Goal: Task Accomplishment & Management: Use online tool/utility

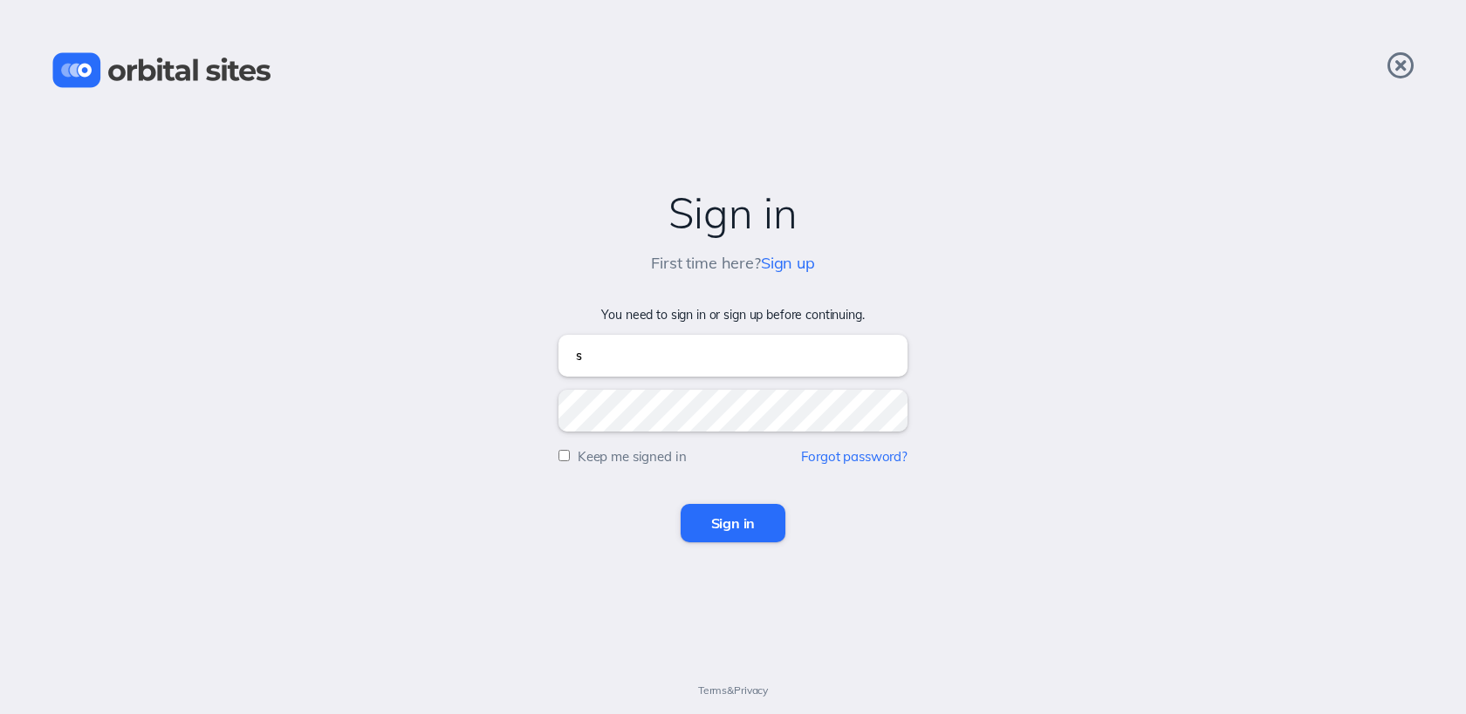
type input "[EMAIL_ADDRESS][DOMAIN_NAME]"
click at [680, 504] on input "Sign in" at bounding box center [733, 523] width 106 height 38
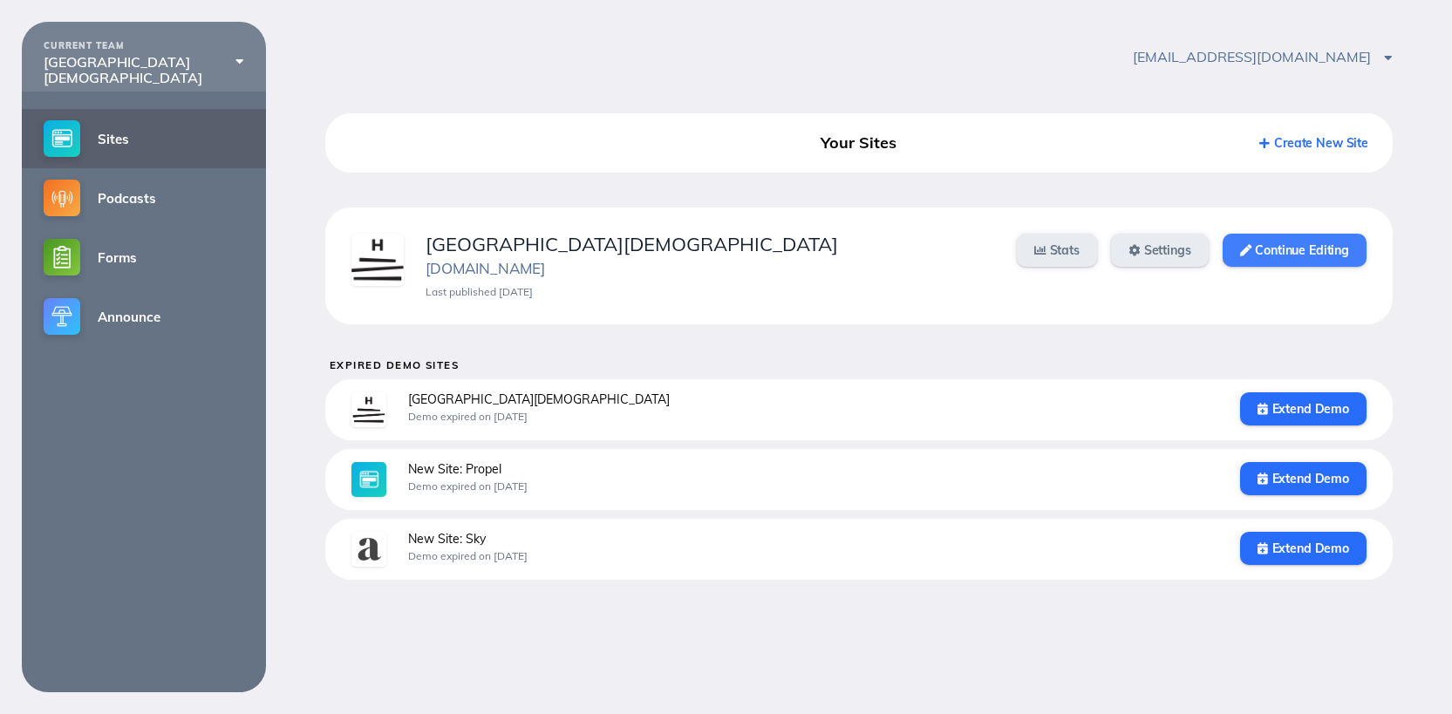
click at [1322, 249] on link "Continue Editing" at bounding box center [1295, 250] width 144 height 33
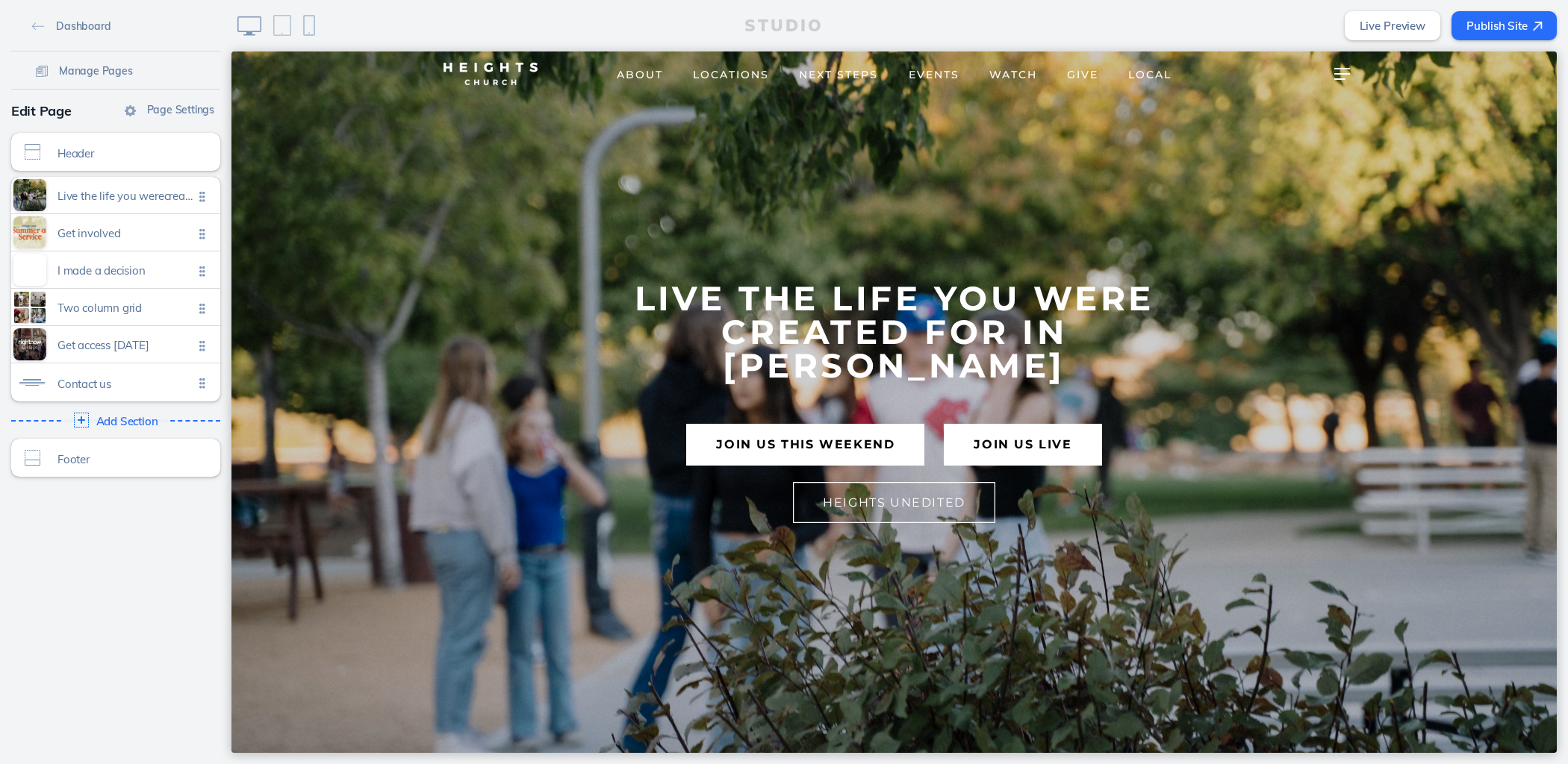
click at [148, 80] on div "Manage Pages" at bounding box center [116, 70] width 209 height 22
click at [104, 68] on span "Manage Pages" at bounding box center [96, 71] width 74 height 14
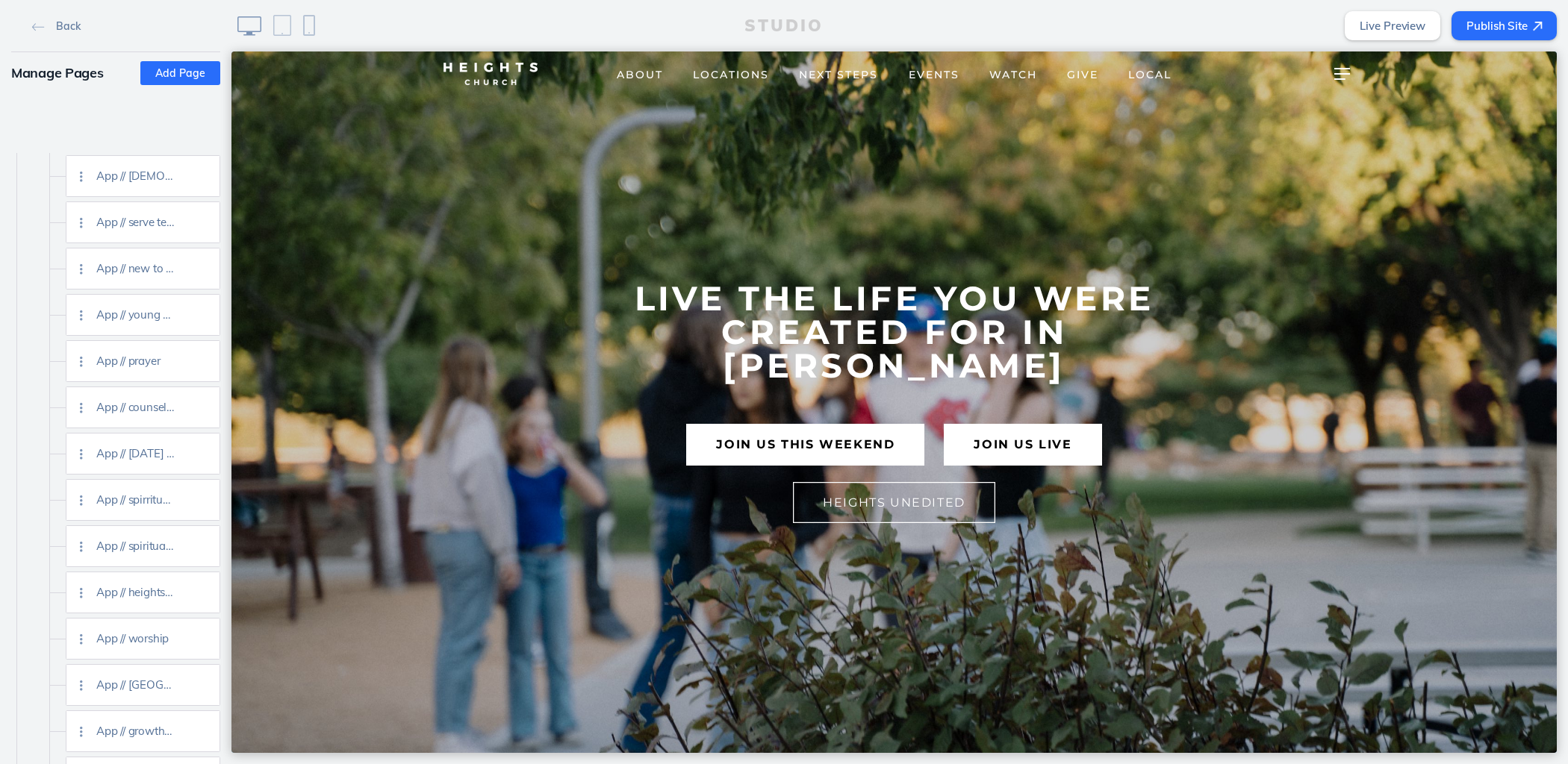
scroll to position [2327, 0]
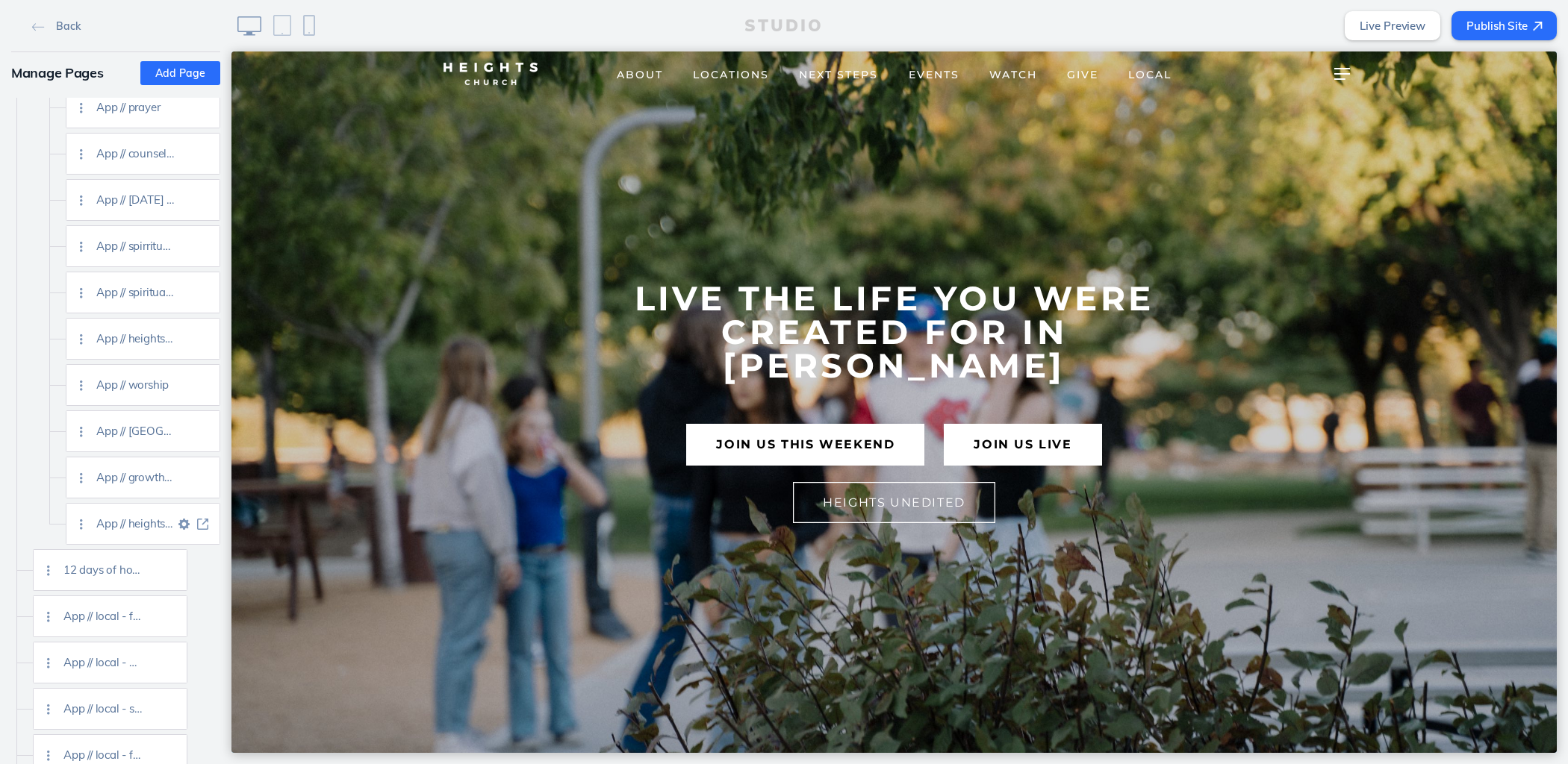
click at [199, 522] on img at bounding box center [202, 524] width 11 height 11
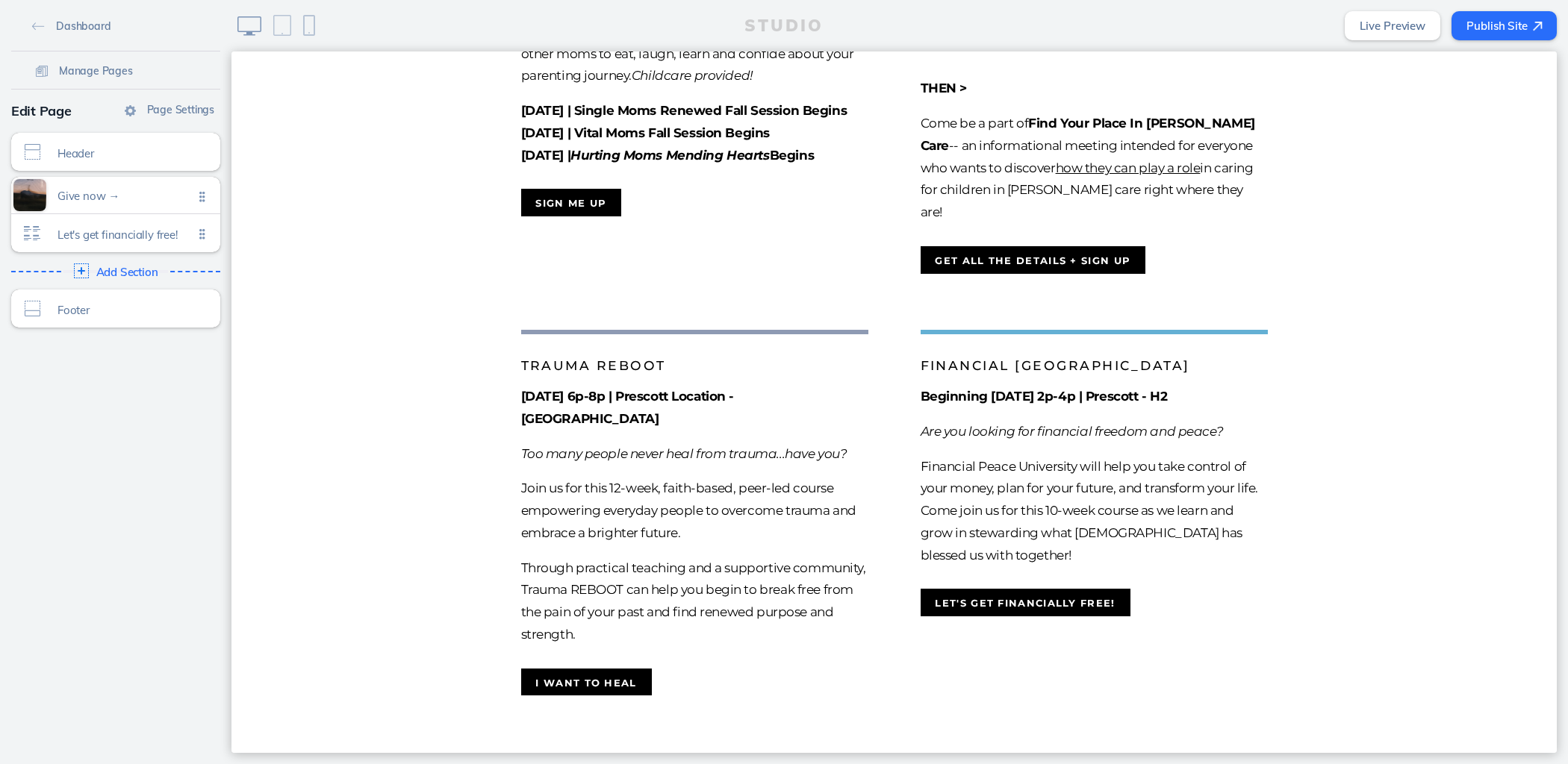
scroll to position [1122, 0]
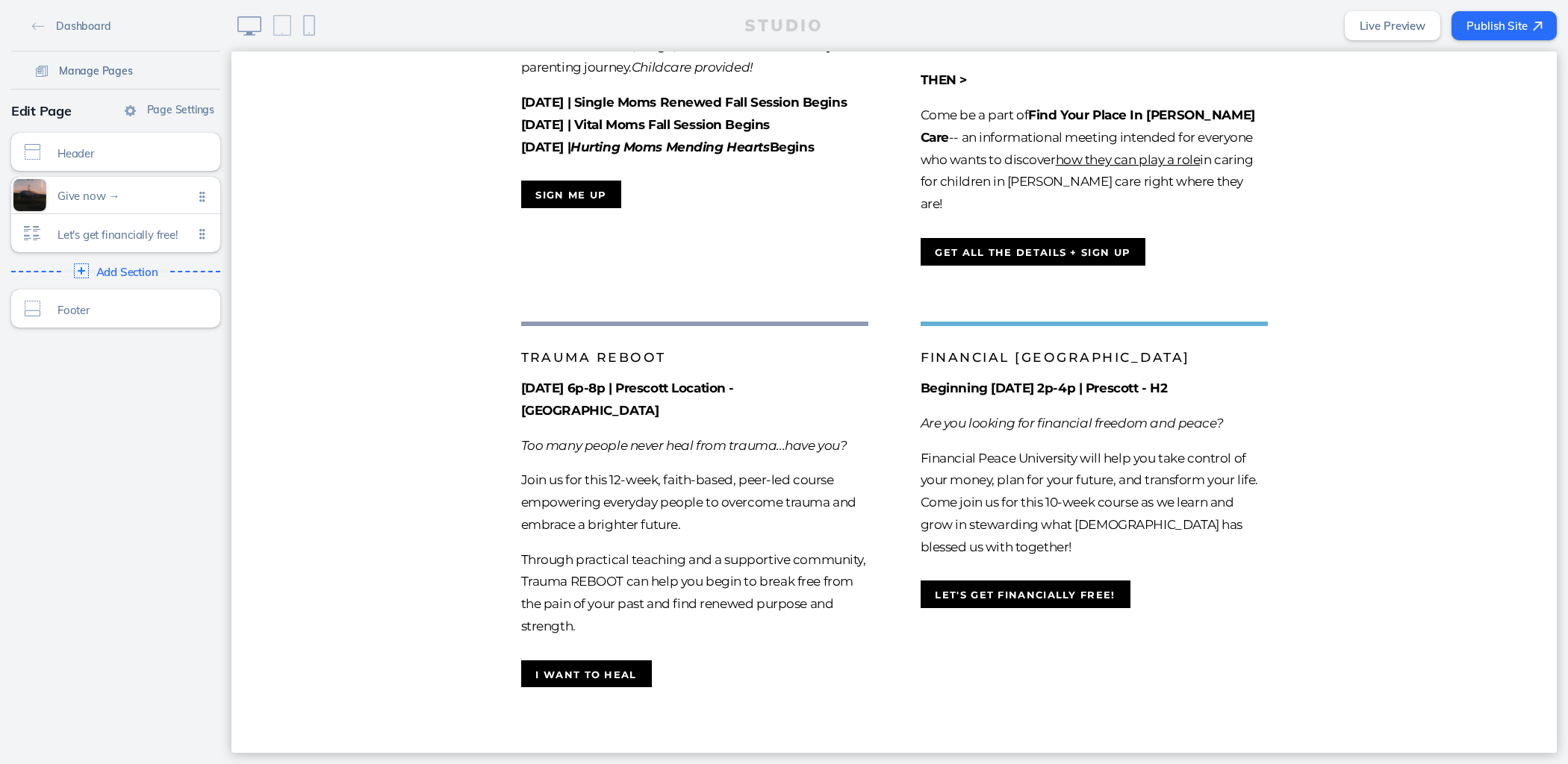
click at [80, 73] on span "Manage Pages" at bounding box center [96, 71] width 74 height 14
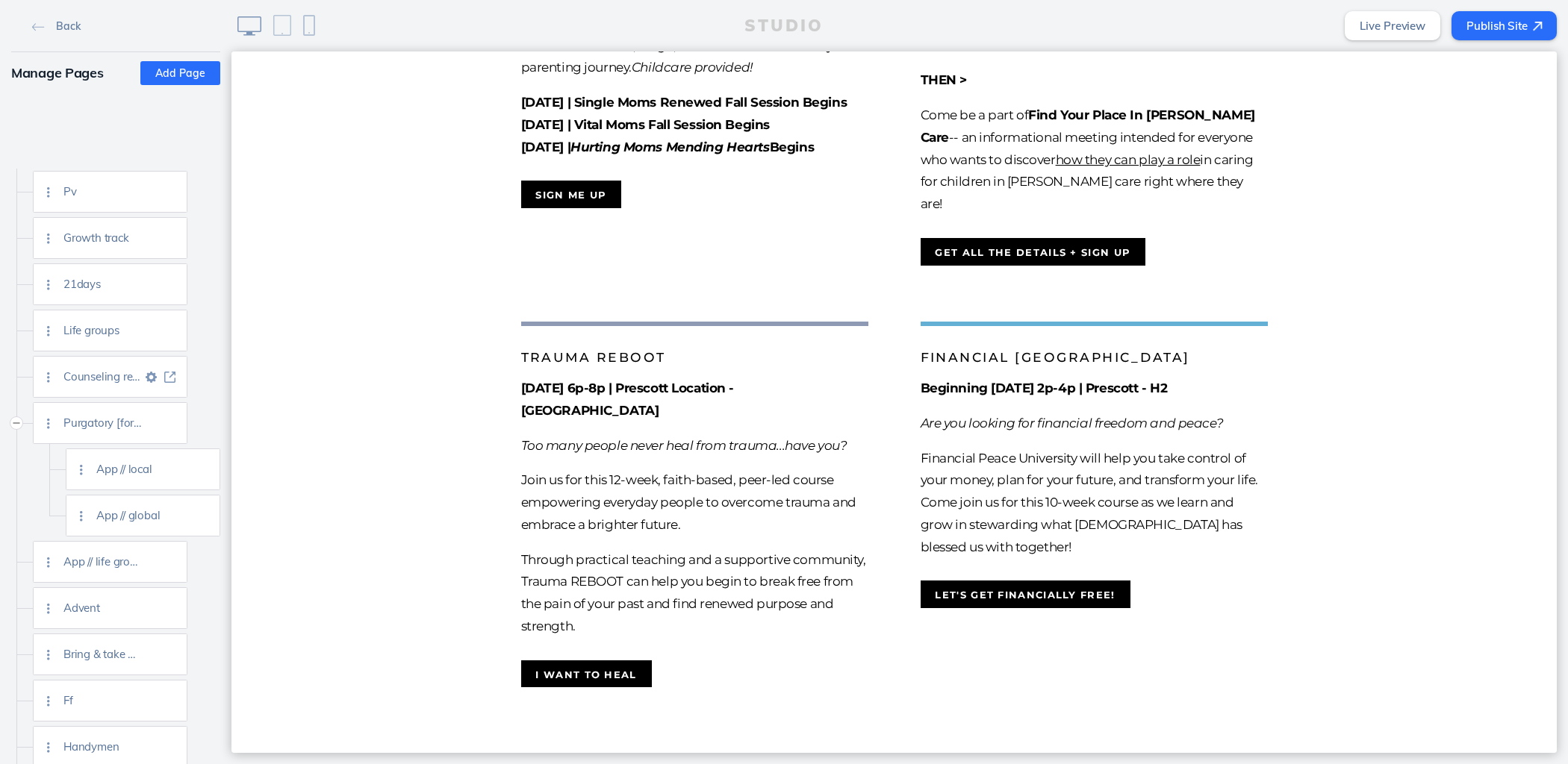
scroll to position [3812, 0]
click at [171, 524] on img at bounding box center [169, 519] width 11 height 11
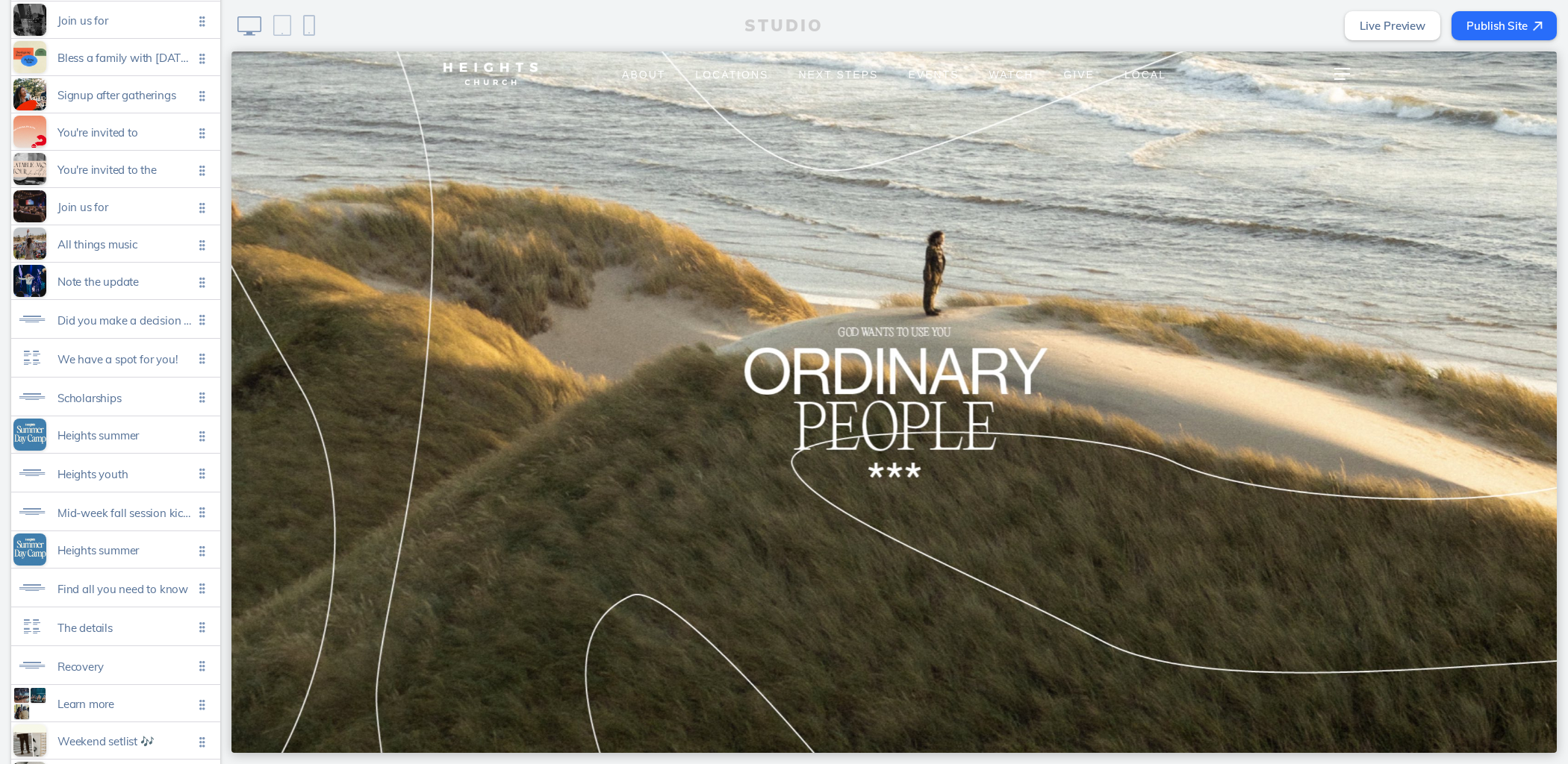
scroll to position [777, 0]
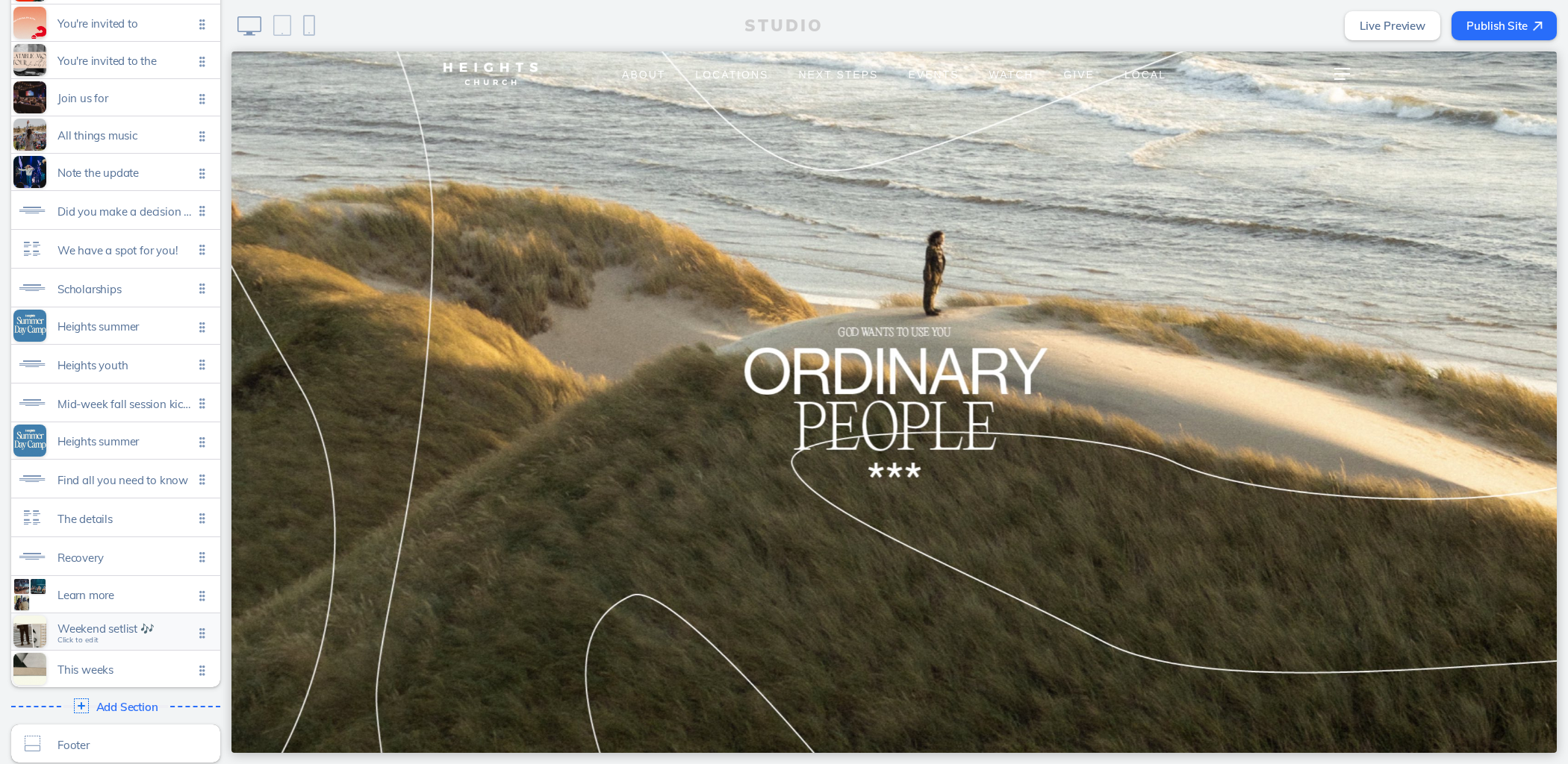
click at [126, 633] on div "Weekend setlist 🎶 Click to edit" at bounding box center [116, 631] width 209 height 37
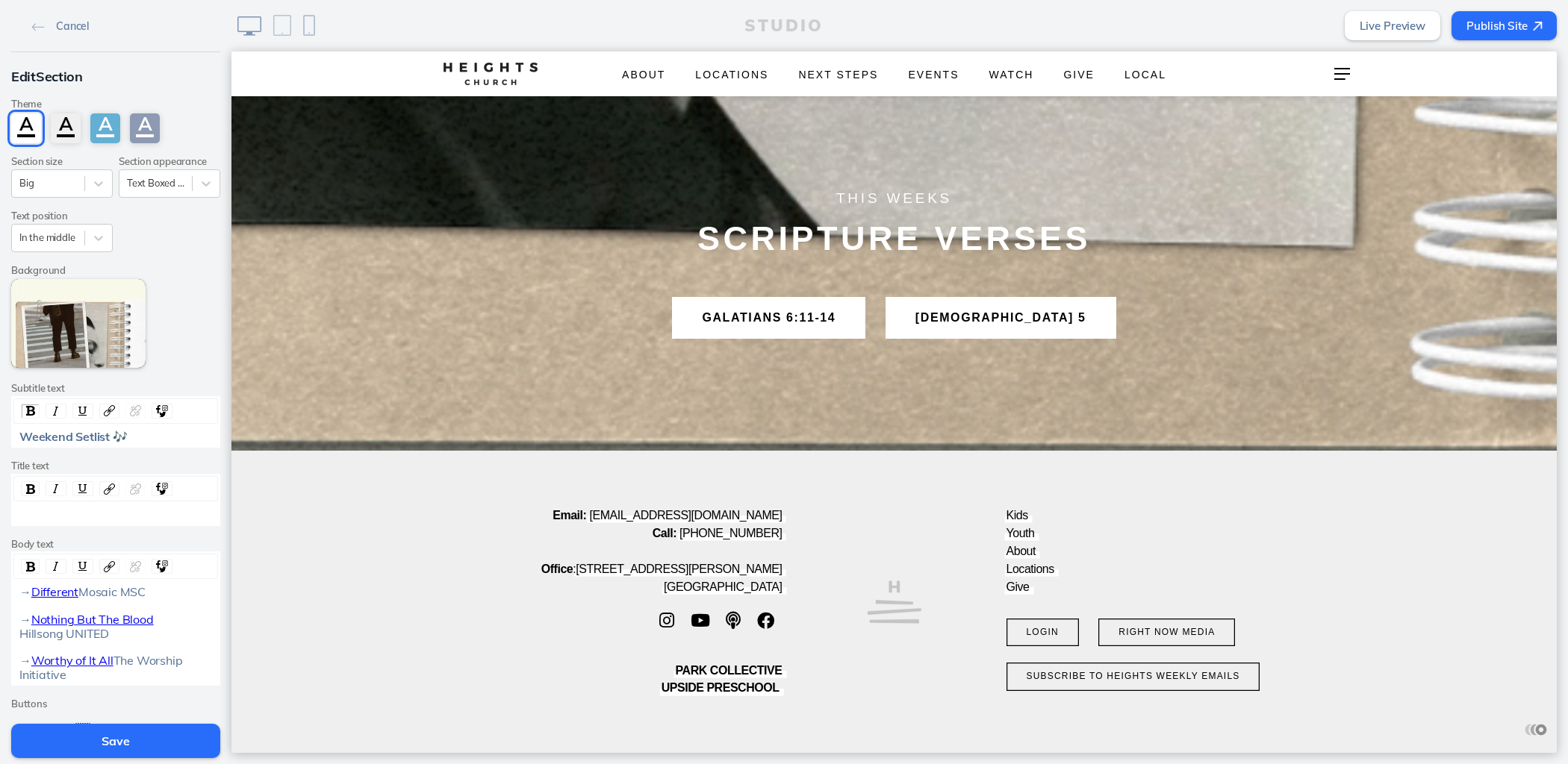
scroll to position [187, 0]
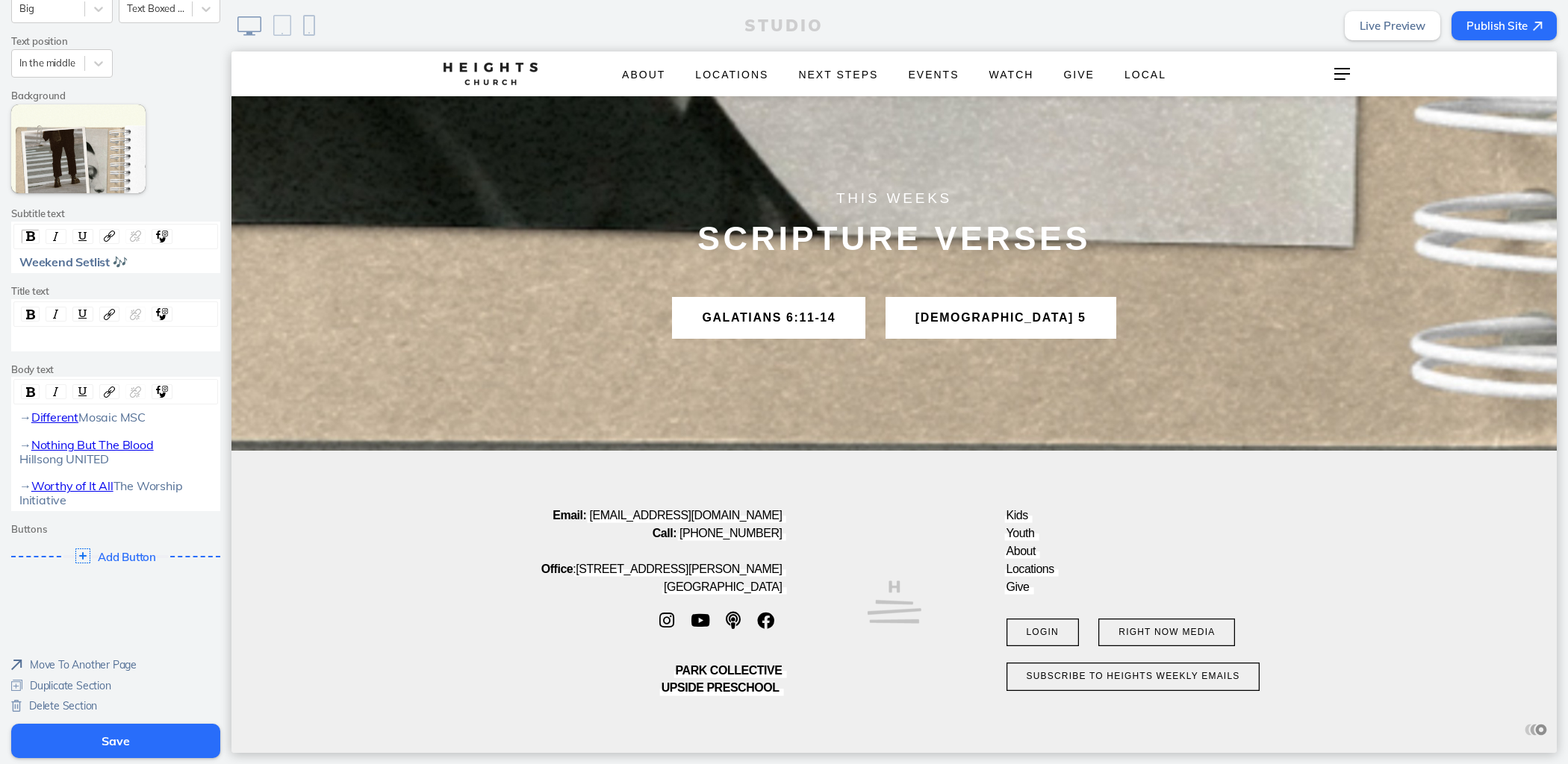
click at [117, 664] on span "Move To Another Page" at bounding box center [83, 665] width 107 height 14
click at [143, 533] on link "App // Heights Weekly" at bounding box center [119, 544] width 193 height 23
click at [211, 499] on button "Done" at bounding box center [205, 498] width 37 height 33
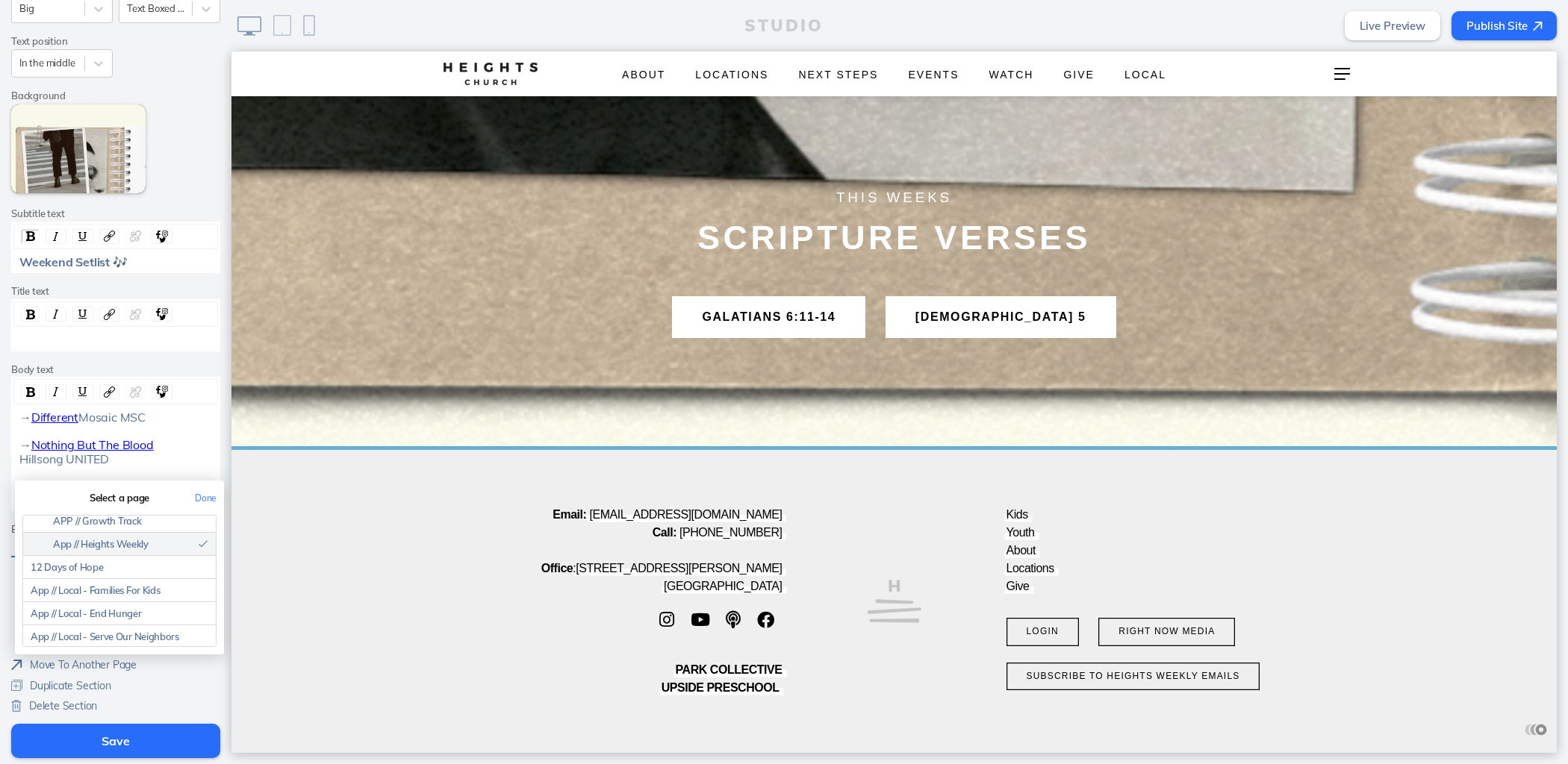
scroll to position [21209, 0]
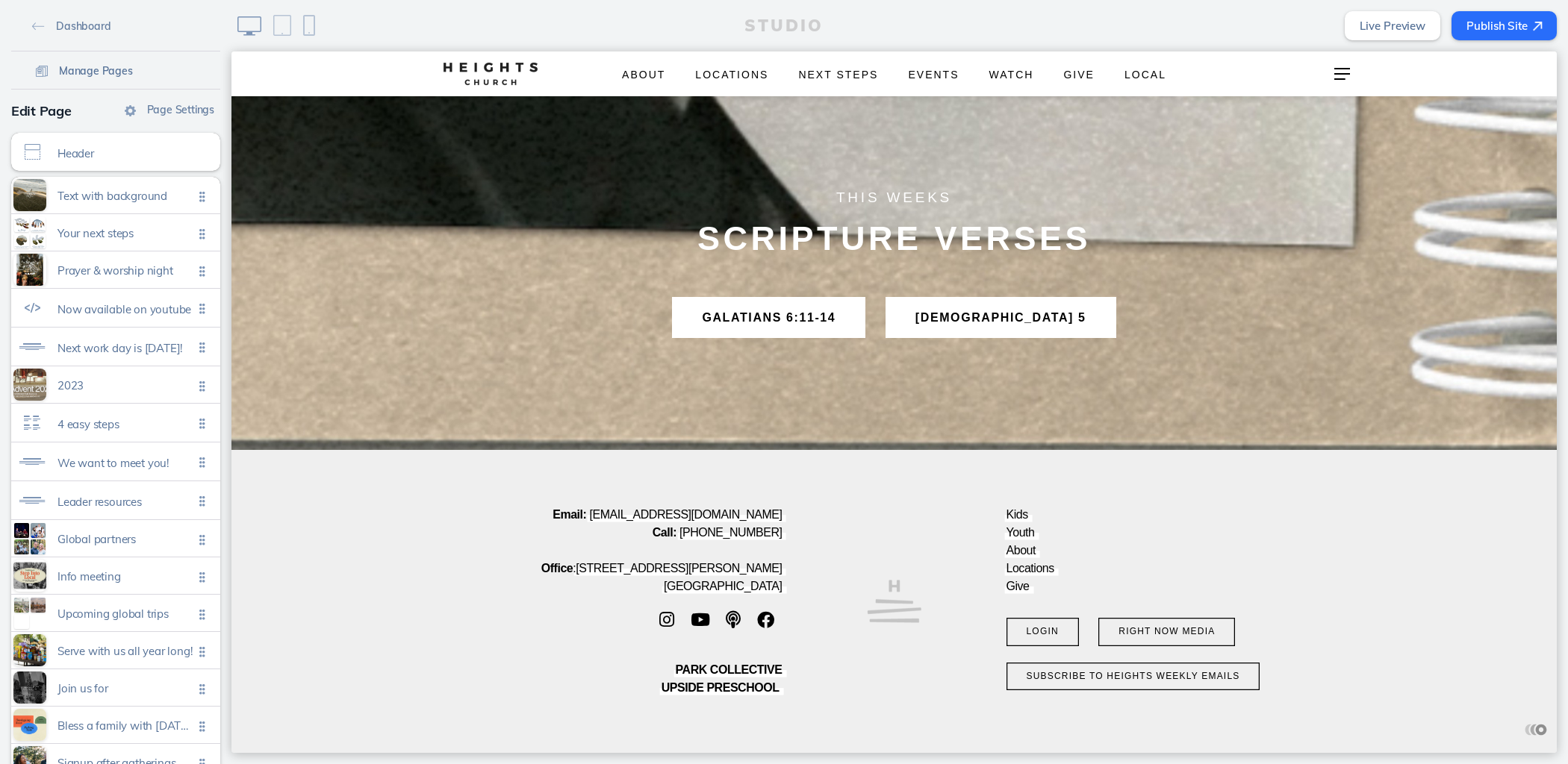
click at [102, 75] on span "Manage Pages" at bounding box center [96, 71] width 74 height 14
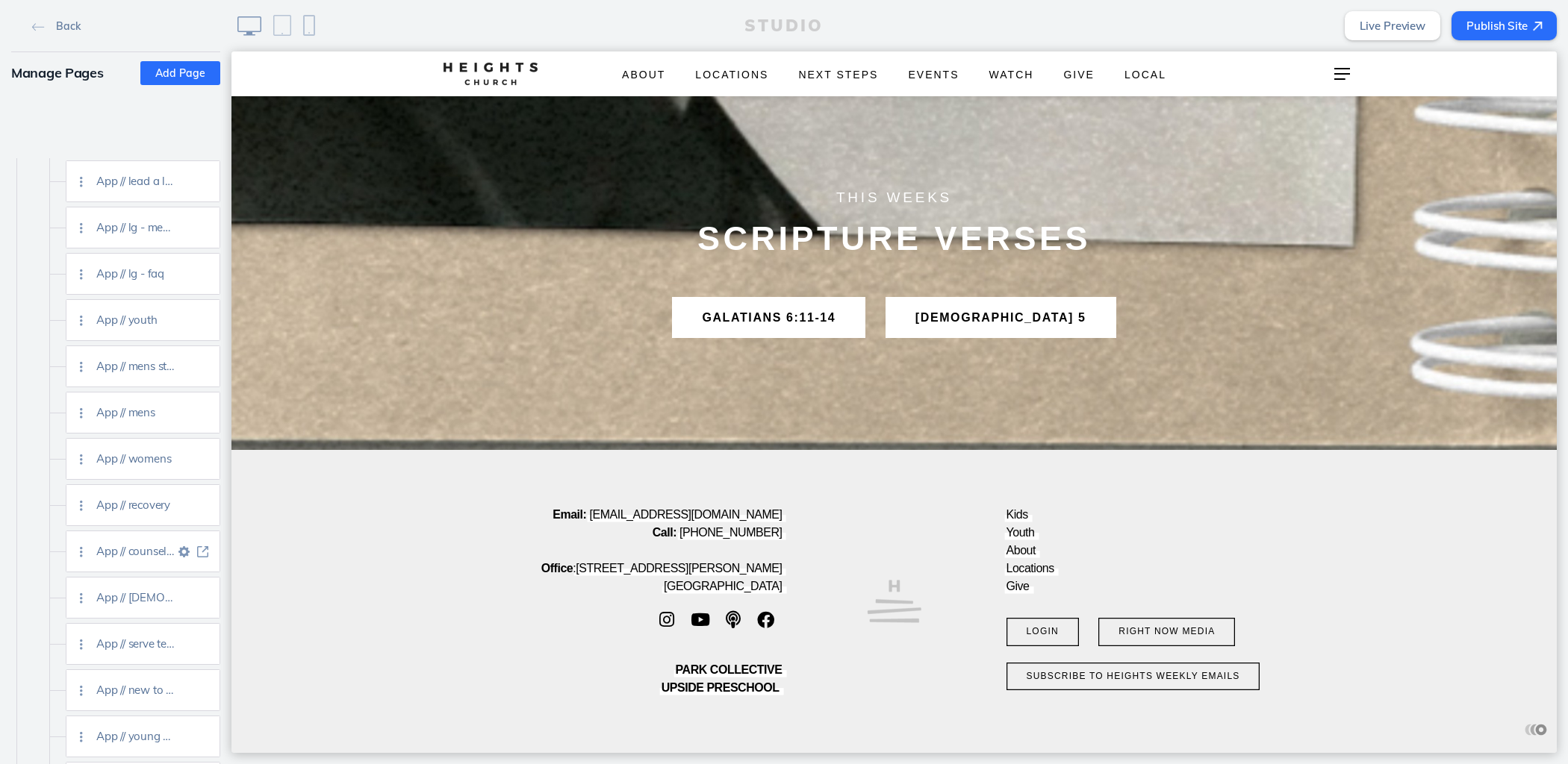
scroll to position [2305, 0]
click at [201, 541] on img at bounding box center [202, 546] width 11 height 11
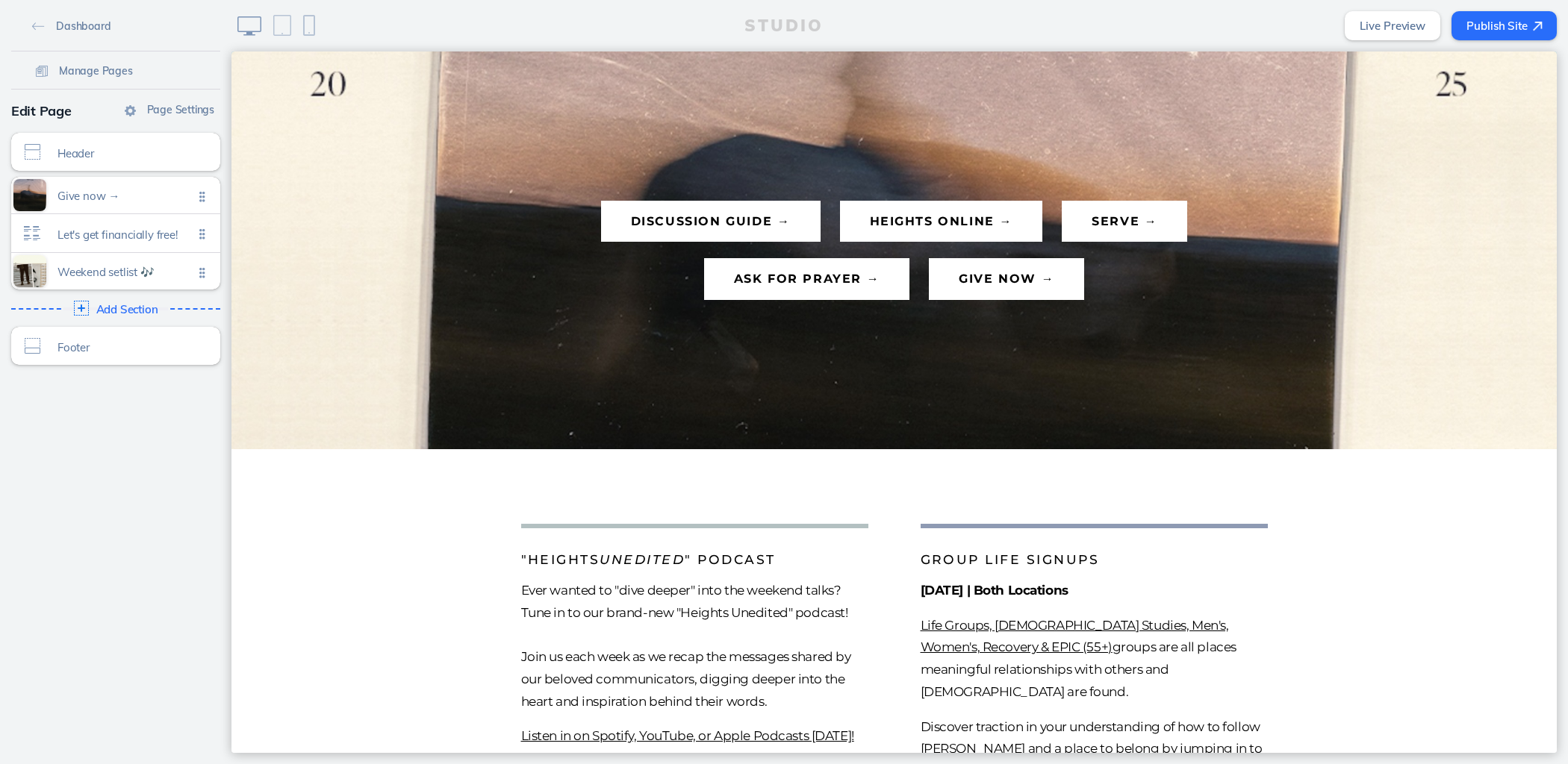
scroll to position [77, 0]
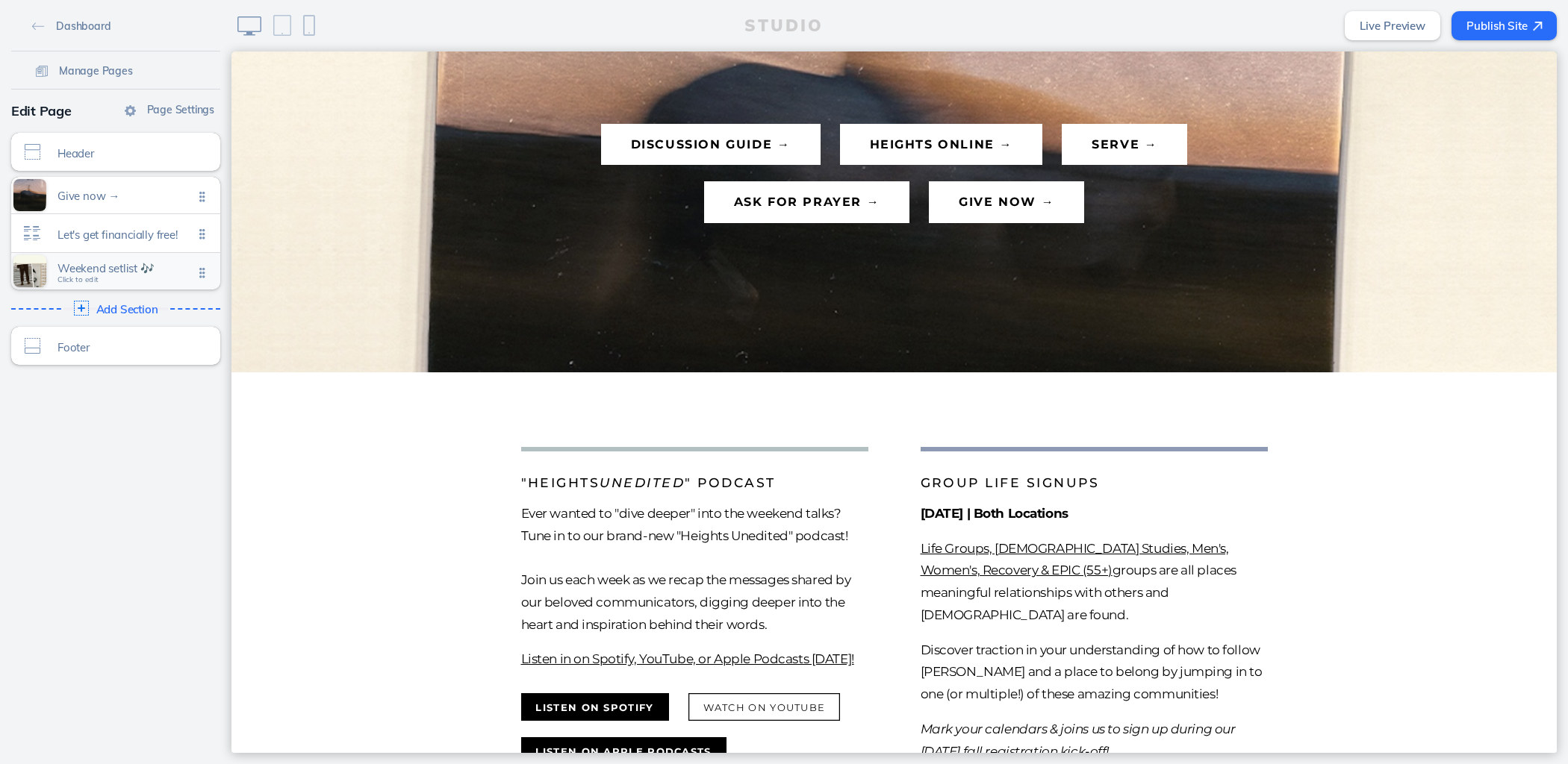
click at [114, 269] on span "Weekend setlist 🎶" at bounding box center [125, 268] width 136 height 13
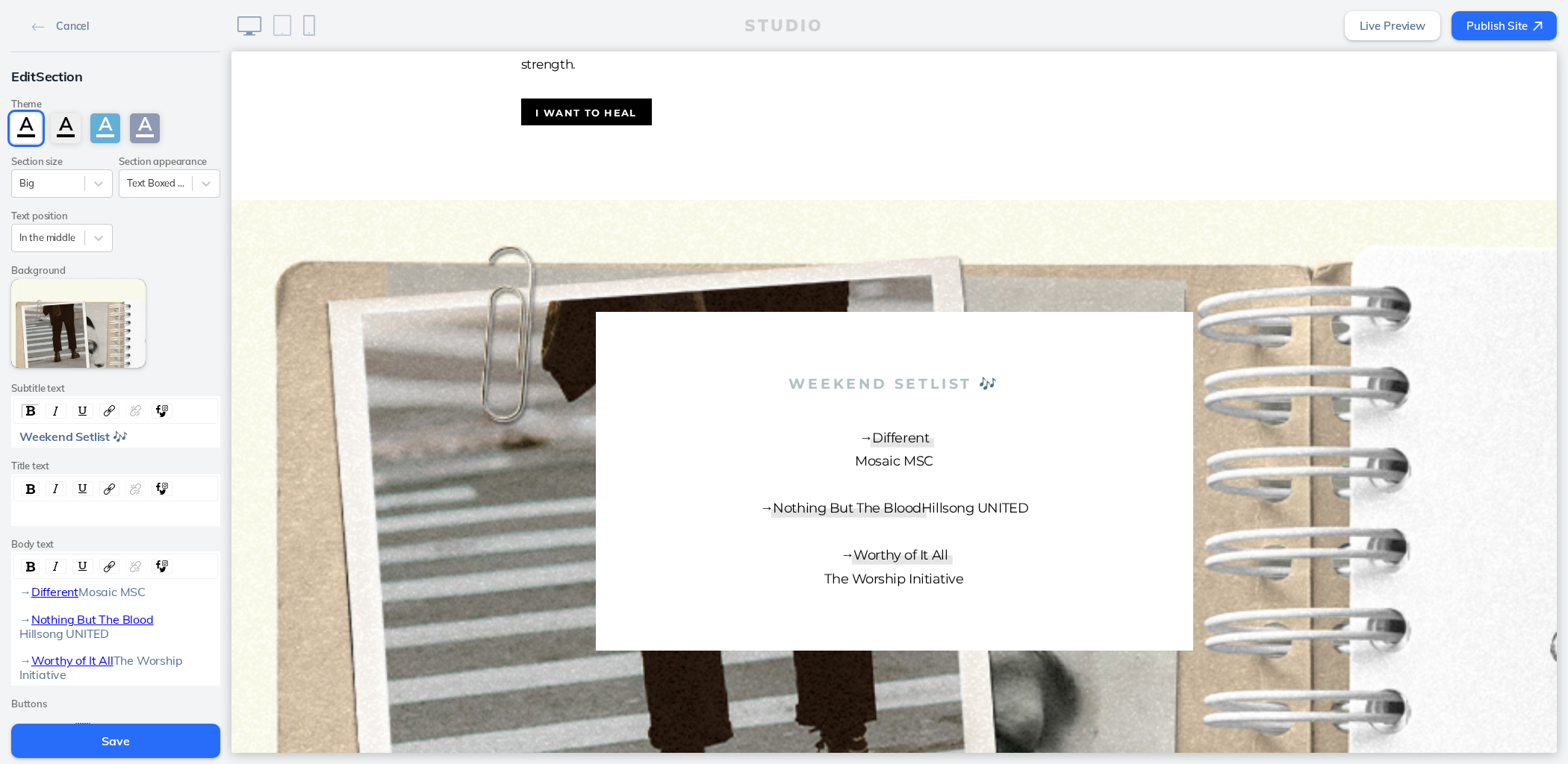
scroll to position [187, 0]
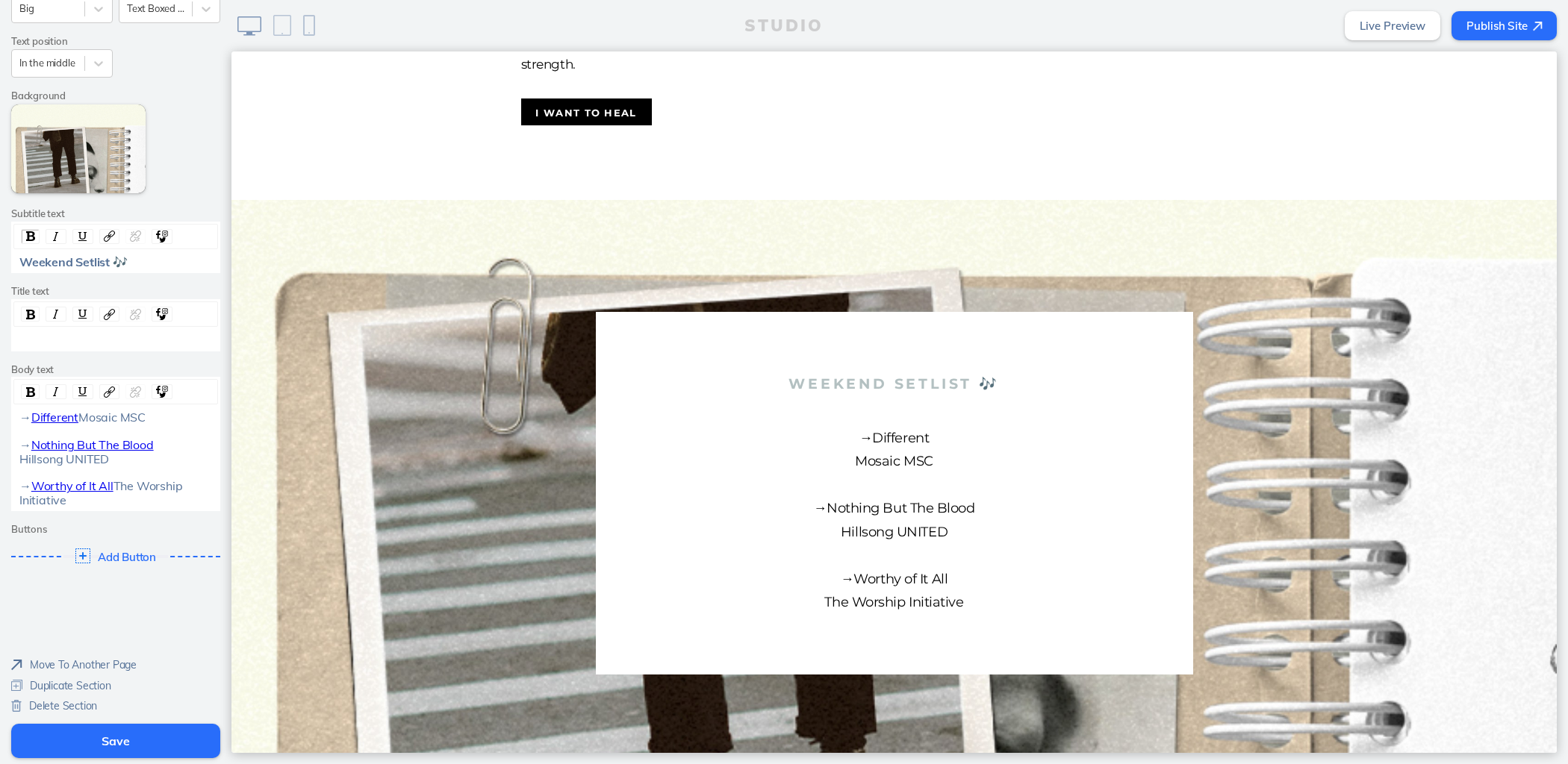
click at [99, 412] on div "→ Different Mosaic MSC → Nothing But The Blood Hillsong UNITED → Worthy of It A…" at bounding box center [116, 459] width 193 height 97
drag, startPoint x: 89, startPoint y: 400, endPoint x: 28, endPoint y: 400, distance: 61.0
click at [28, 411] on div "→ Different Mosaic MSC → Nothing But The Blood Hillsong UNITED → Worthy of It A…" at bounding box center [116, 459] width 193 height 97
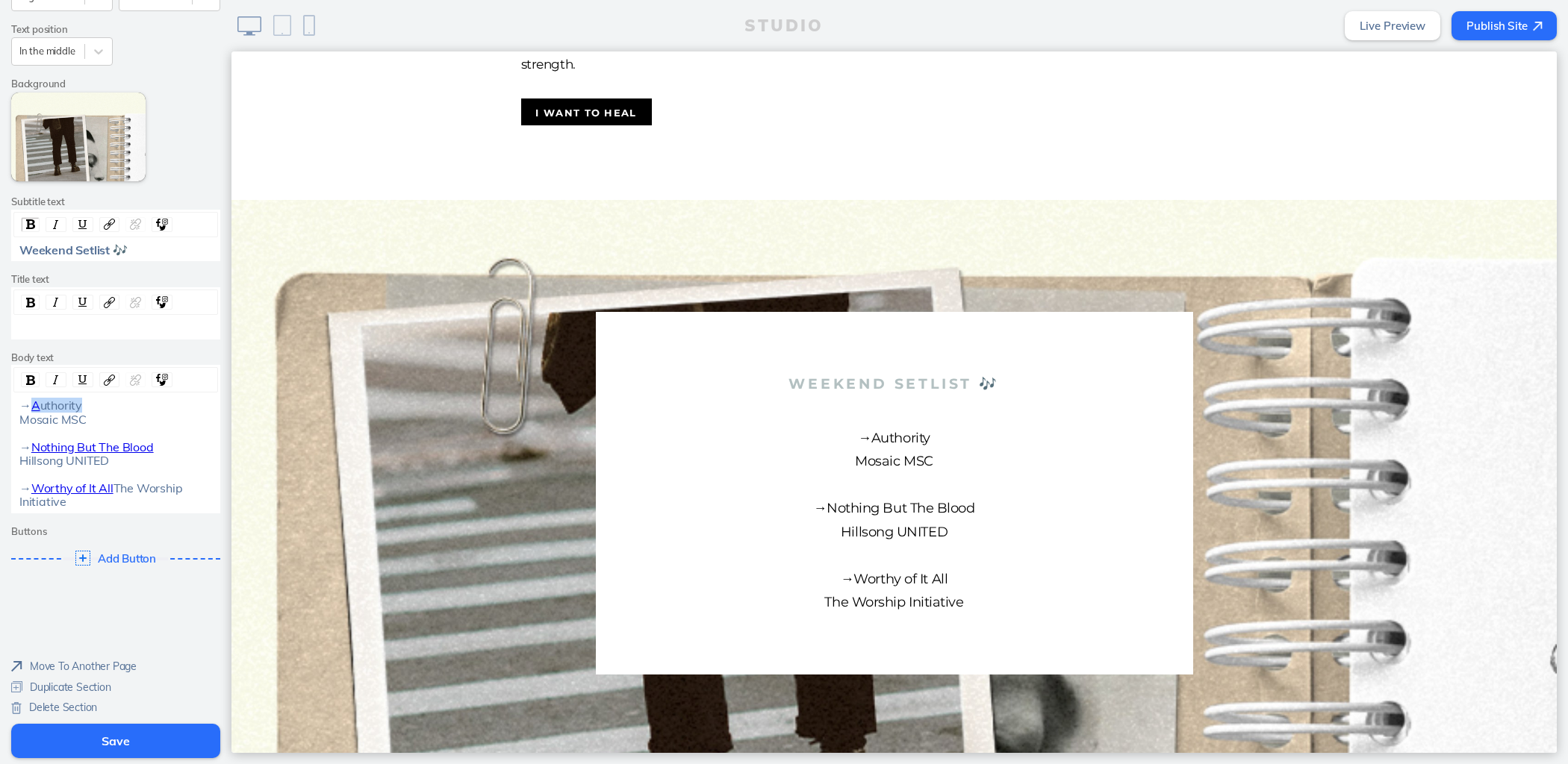
drag, startPoint x: 76, startPoint y: 400, endPoint x: 23, endPoint y: 401, distance: 53.0
click at [23, 401] on div "→ A uthority Mosaic MSC → Nothing But The Blood Hillsong UNITED → Worthy of It …" at bounding box center [116, 453] width 193 height 110
click at [97, 370] on div "rdw-toolbar" at bounding box center [116, 380] width 205 height 26
click at [103, 384] on div "rdw-link-control" at bounding box center [110, 379] width 21 height 15
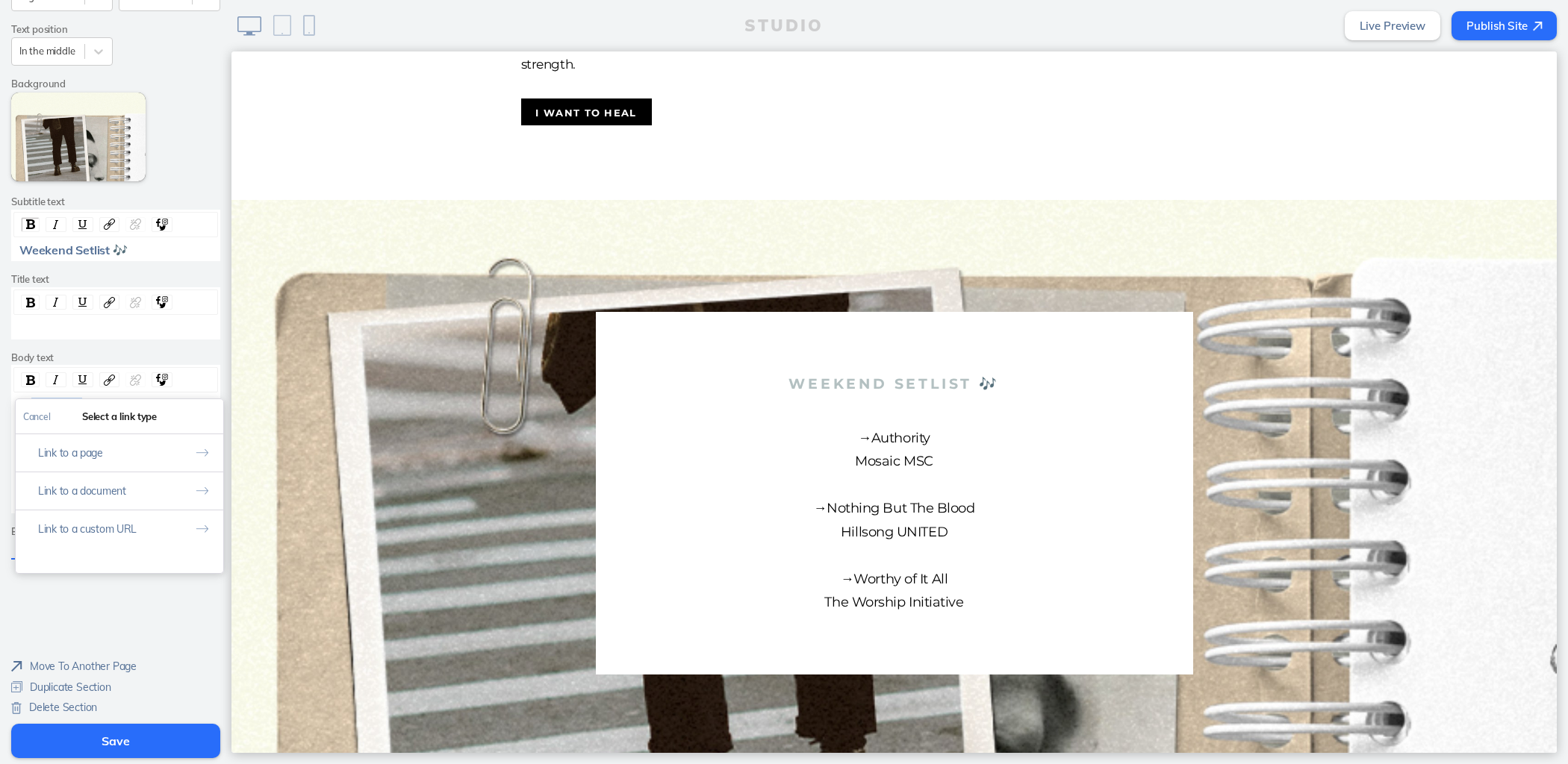
click at [110, 523] on button "Link to a custom URL" at bounding box center [119, 529] width 208 height 38
click at [120, 482] on input "rdw-link-control" at bounding box center [119, 479] width 193 height 25
paste input "[URL][DOMAIN_NAME]"
type input "[URL][DOMAIN_NAME]"
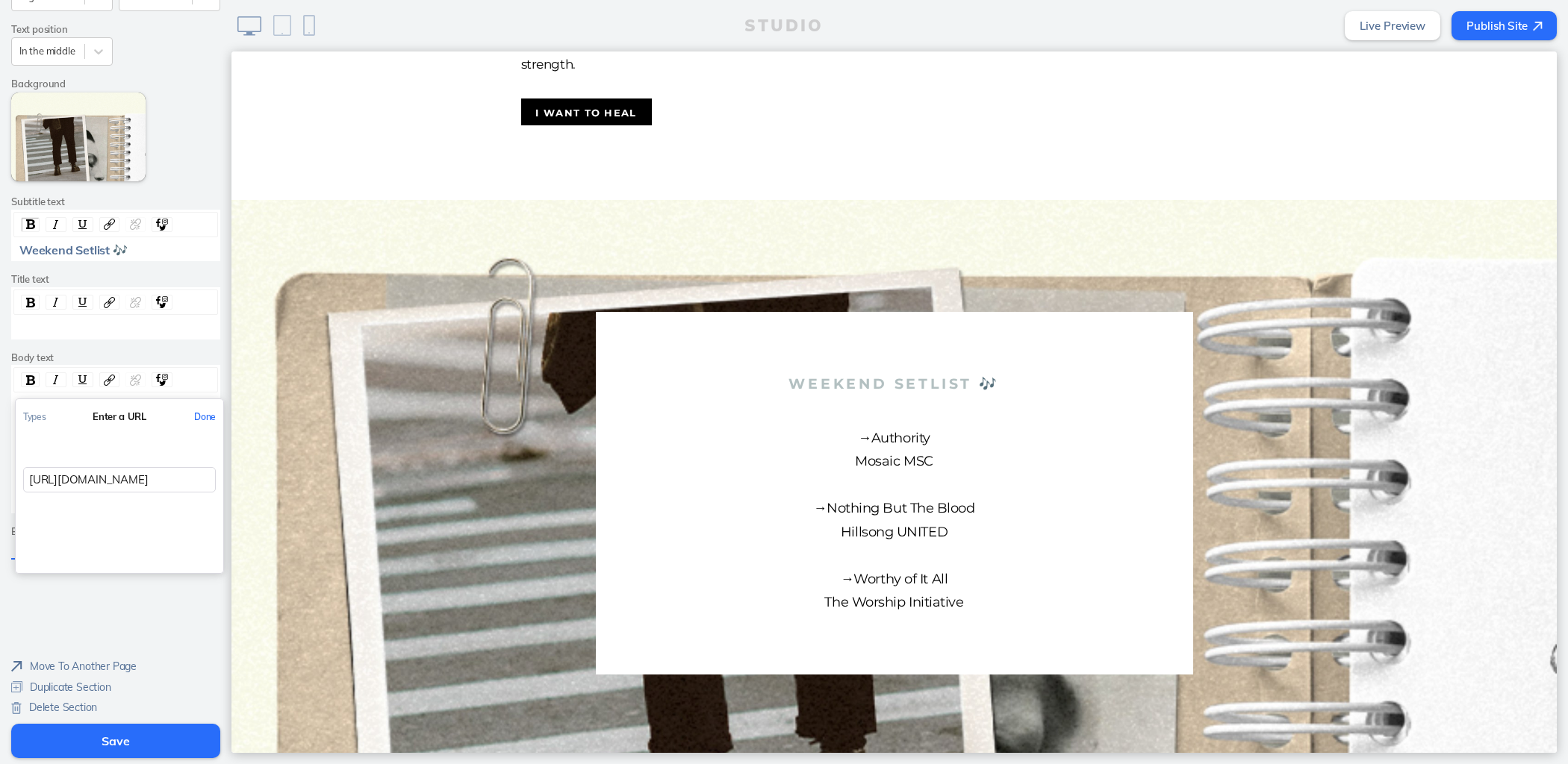
click at [190, 411] on button "Done" at bounding box center [205, 417] width 37 height 33
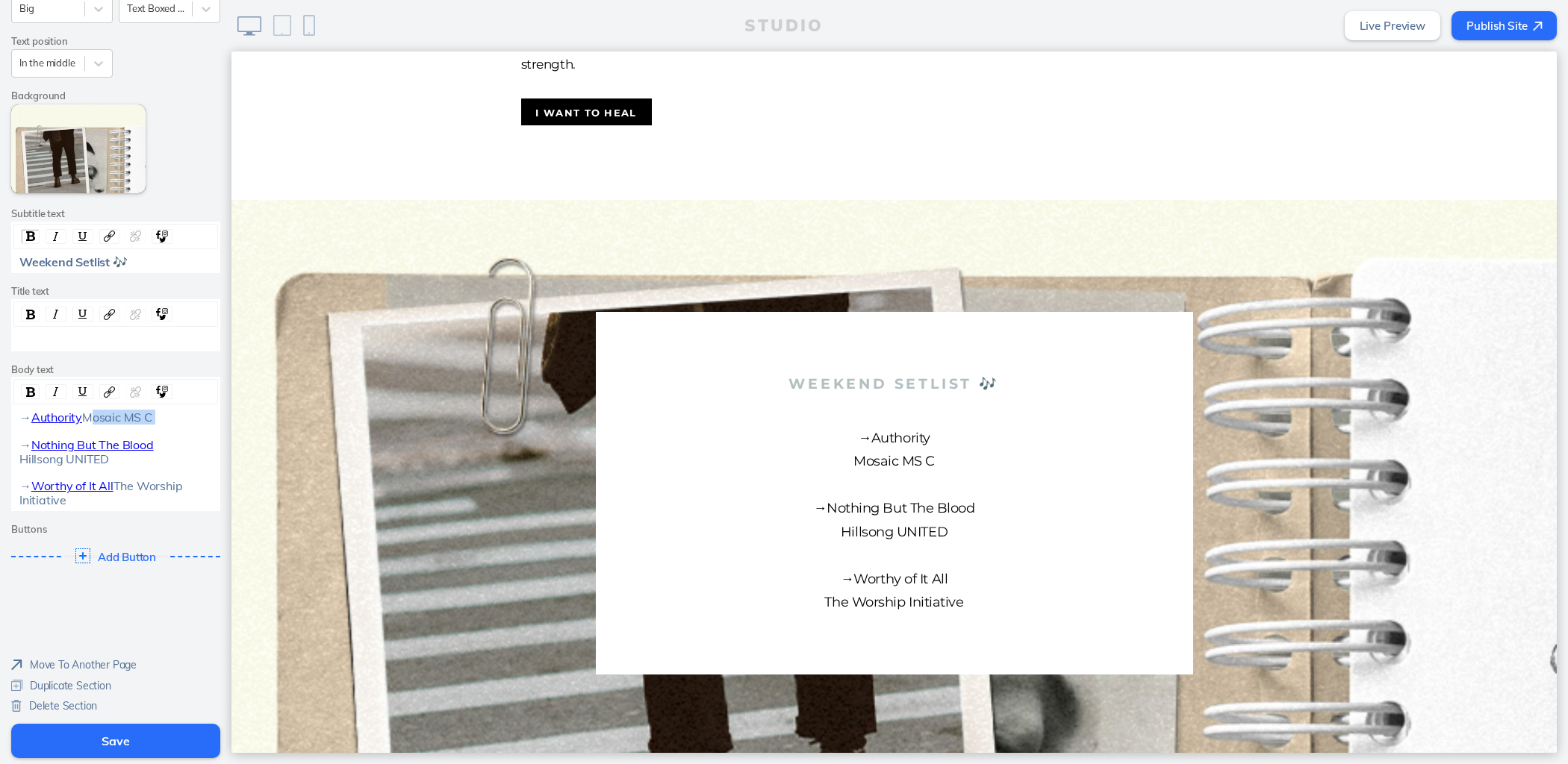
drag, startPoint x: 99, startPoint y: 423, endPoint x: 8, endPoint y: 415, distance: 91.4
click at [15, 415] on div "→ Authority Mosaic MS C → Nothing But The Blood Hillsong UNITED → Worthy of It …" at bounding box center [116, 459] width 204 height 97
drag, startPoint x: 169, startPoint y: 447, endPoint x: 23, endPoint y: 448, distance: 146.0
click at [23, 448] on div "→ Authority Elevation Worship → Nothing But The Blood Hillsong UNITED → Worthy …" at bounding box center [116, 459] width 193 height 97
drag, startPoint x: 64, startPoint y: 451, endPoint x: 9, endPoint y: 464, distance: 56.5
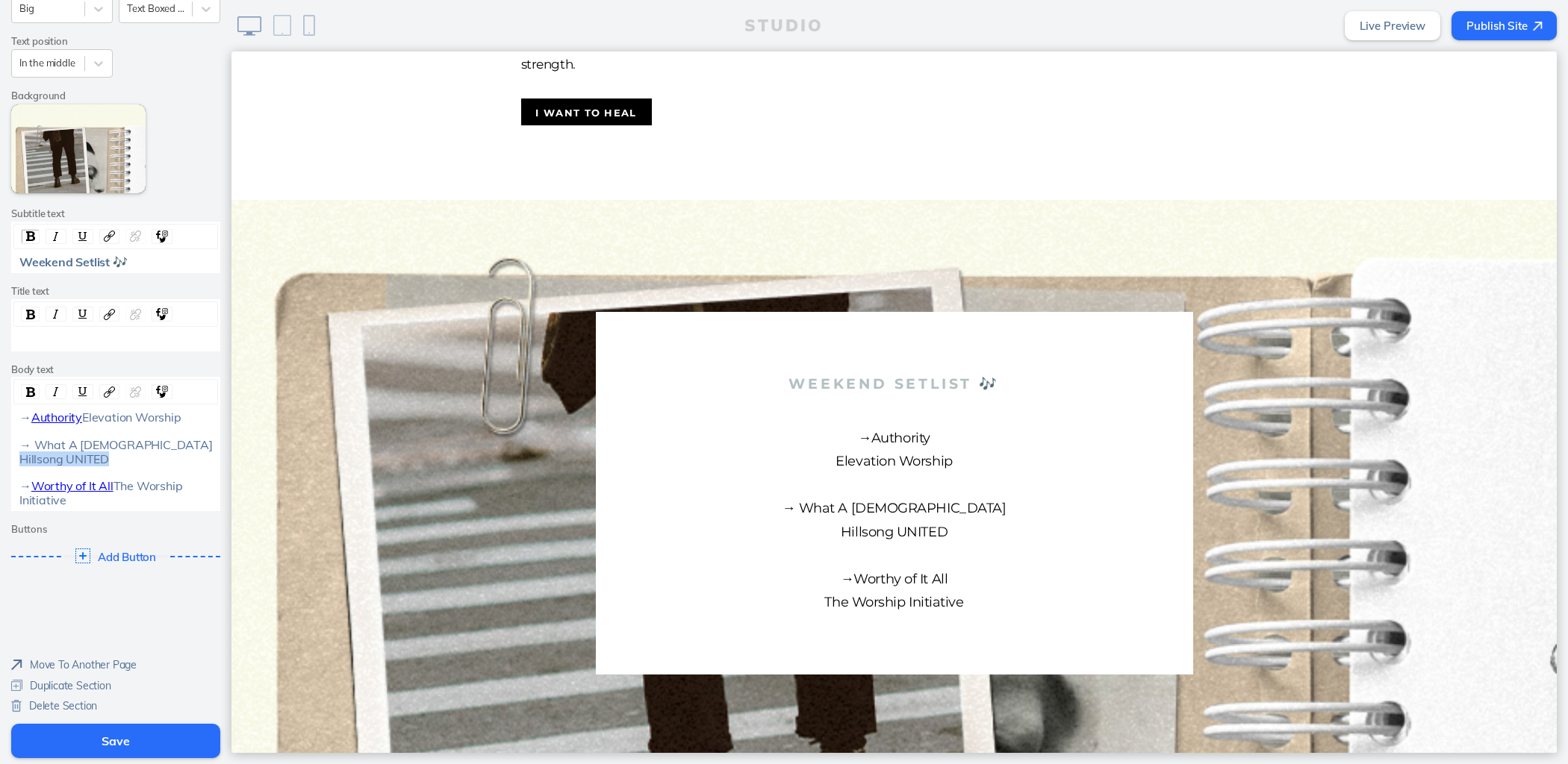
click at [15, 464] on div "→ Authority Elevation Worship → What A God Hillsong UNITED → Worthy of It All T…" at bounding box center [116, 459] width 204 height 97
drag, startPoint x: 92, startPoint y: 446, endPoint x: 29, endPoint y: 446, distance: 63.0
click at [29, 446] on span "Elevation Worship → What A [DEMOGRAPHIC_DATA]" at bounding box center [116, 431] width 193 height 43
click at [104, 387] on img "rdw-link-control" at bounding box center [109, 392] width 11 height 11
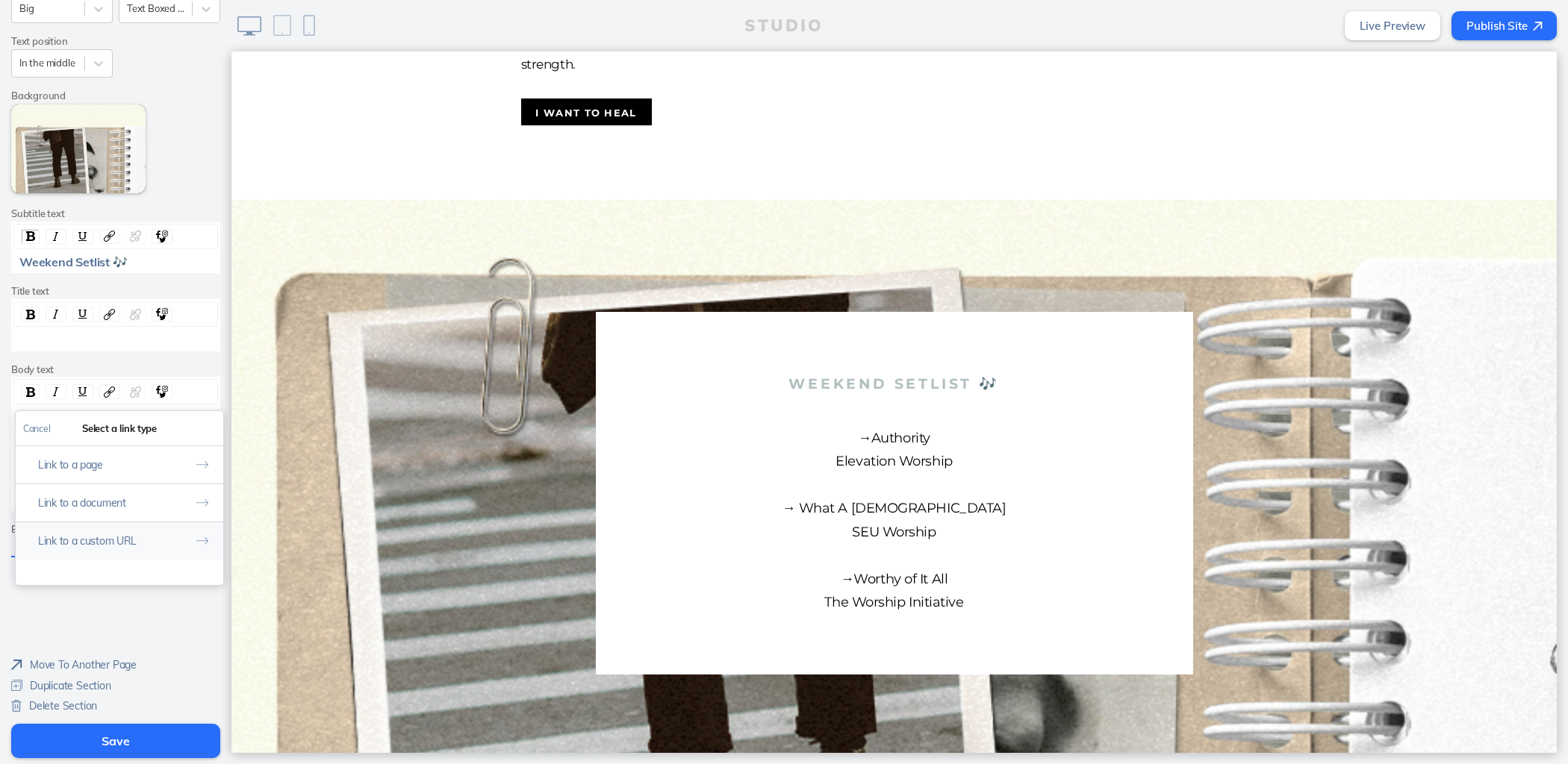
click at [75, 522] on button "Link to a custom URL" at bounding box center [119, 541] width 208 height 38
click at [87, 479] on input "rdw-link-control" at bounding box center [119, 491] width 193 height 25
paste input "[URL][DOMAIN_NAME]"
type input "[URL][DOMAIN_NAME]"
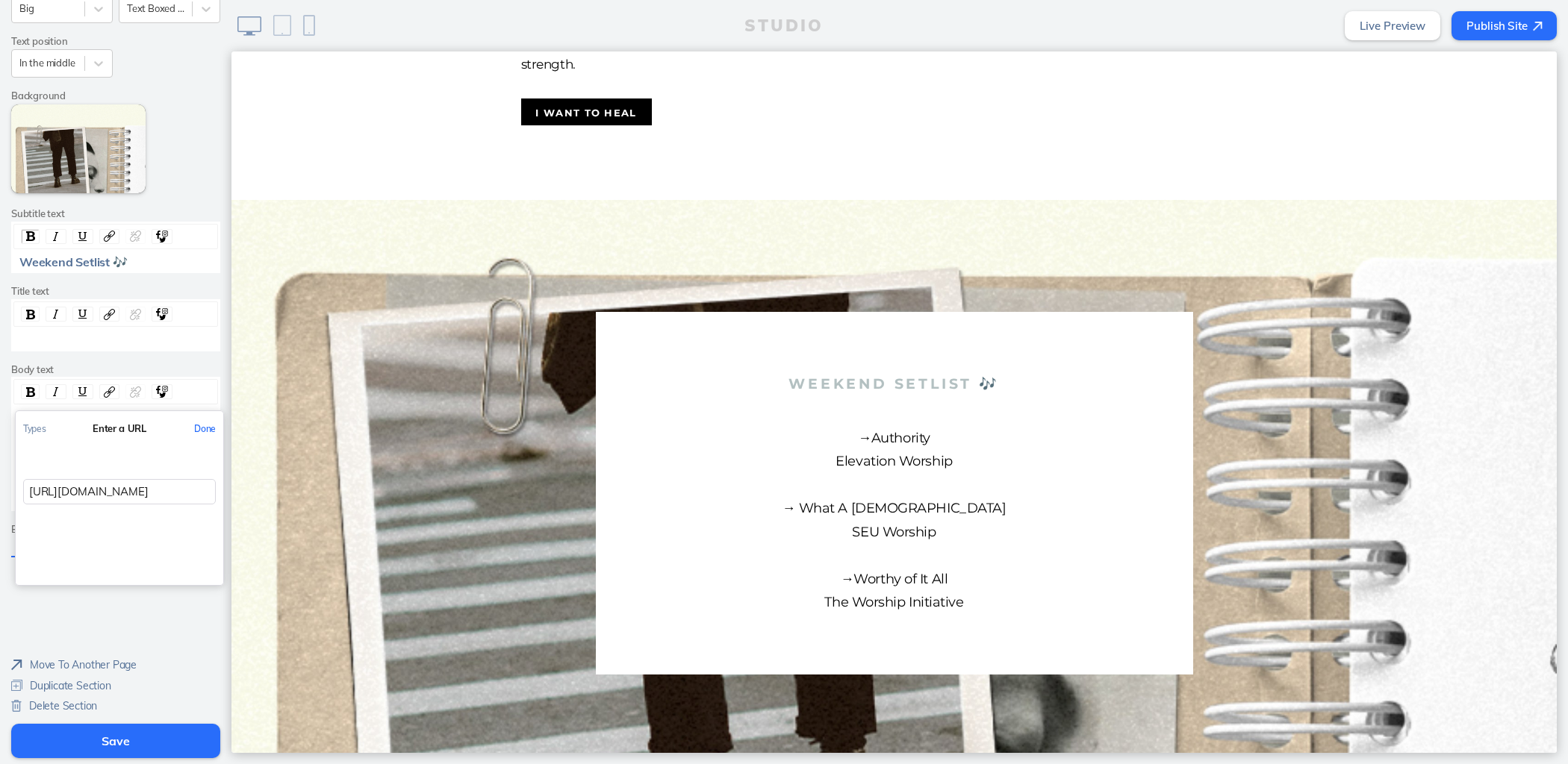
click at [202, 416] on button "Done" at bounding box center [205, 429] width 37 height 33
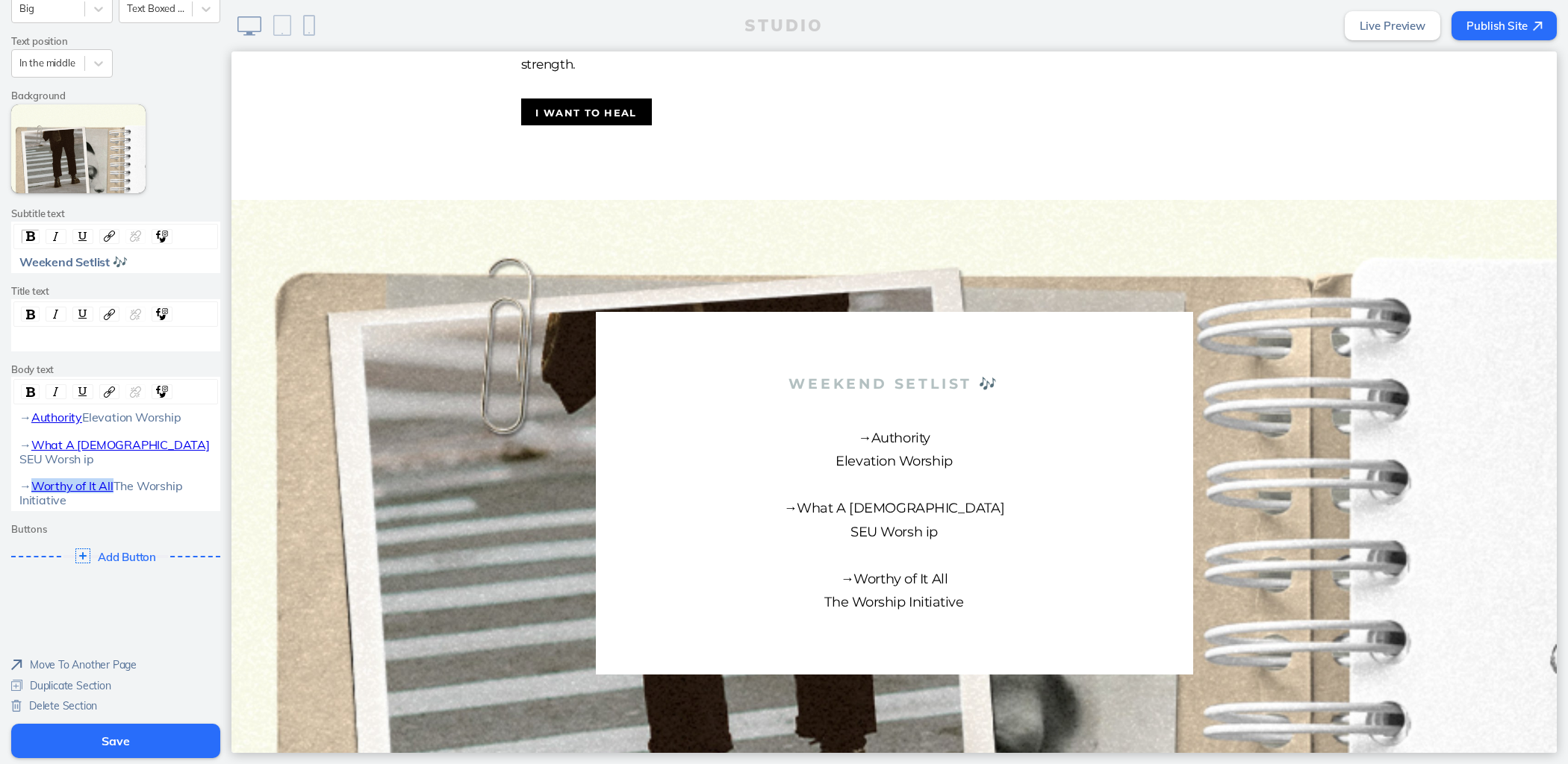
drag, startPoint x: 116, startPoint y: 486, endPoint x: 23, endPoint y: 483, distance: 93.0
click at [23, 483] on div "→ Authority Elevation Worship → What A [DEMOGRAPHIC_DATA] SEU Worsh ip → Worthy…" at bounding box center [116, 459] width 193 height 97
drag, startPoint x: 120, startPoint y: 485, endPoint x: 27, endPoint y: 483, distance: 93.0
click at [27, 483] on div "→ Authority Elevation Worship → What A [DEMOGRAPHIC_DATA] SEU Worsh ip → I've W…" at bounding box center [116, 459] width 193 height 97
click at [104, 387] on img "rdw-link-control" at bounding box center [109, 392] width 11 height 11
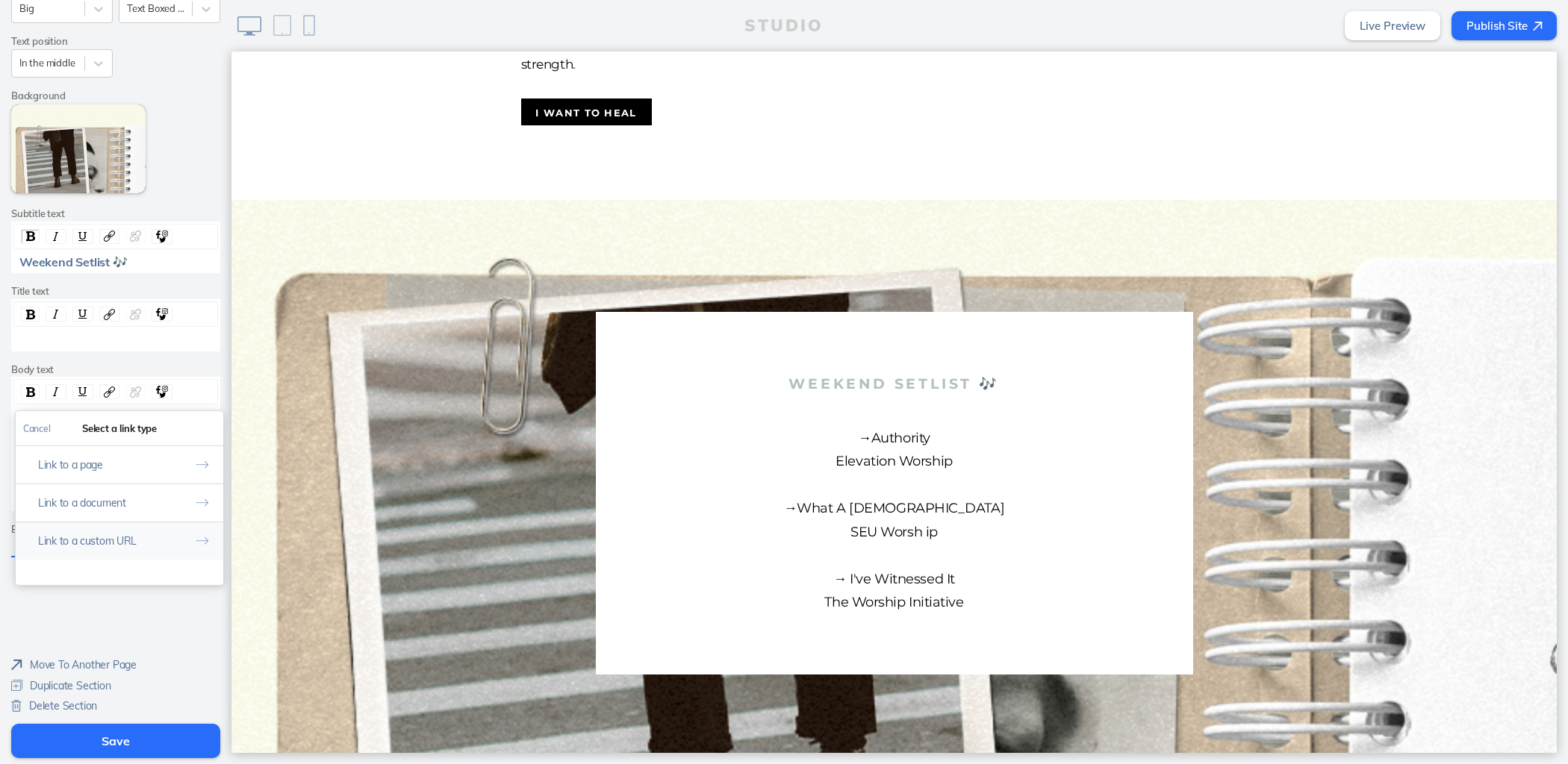
click at [112, 524] on button "Link to a custom URL" at bounding box center [119, 541] width 208 height 38
click at [132, 479] on input "rdw-link-control" at bounding box center [119, 491] width 193 height 25
paste input "[URL][DOMAIN_NAME]"
type input "[URL][DOMAIN_NAME]"
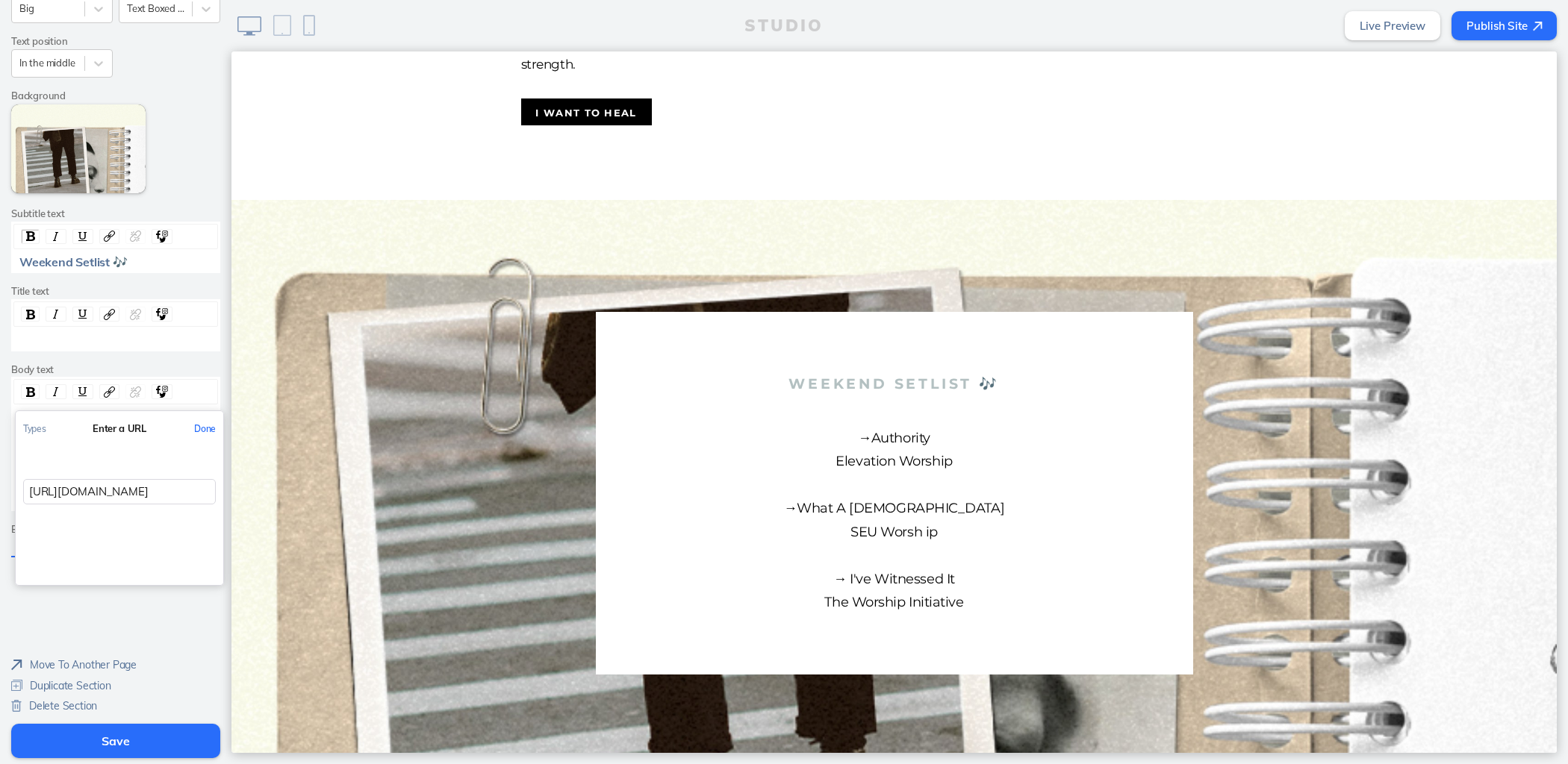
click at [200, 416] on button "Done" at bounding box center [205, 429] width 37 height 33
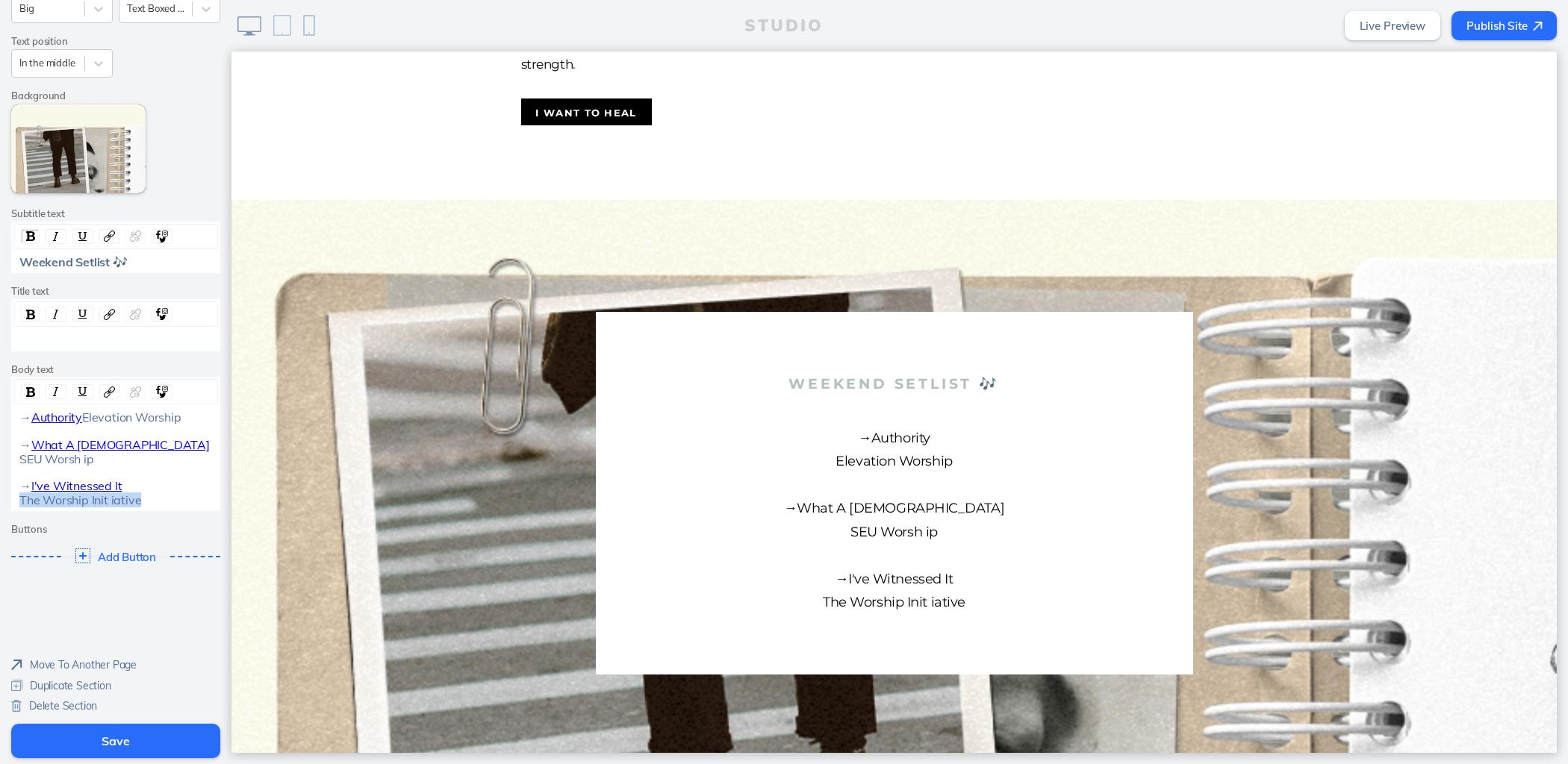
drag, startPoint x: 134, startPoint y: 500, endPoint x: 5, endPoint y: 496, distance: 129.1
click at [15, 497] on div "→ Authority Elevation Worship → What A [DEMOGRAPHIC_DATA] SEU Worsh ip → I've W…" at bounding box center [116, 459] width 204 height 97
click at [77, 460] on span "SEU Worsh ip →" at bounding box center [56, 473] width 74 height 43
click at [146, 731] on button "Save" at bounding box center [116, 741] width 209 height 34
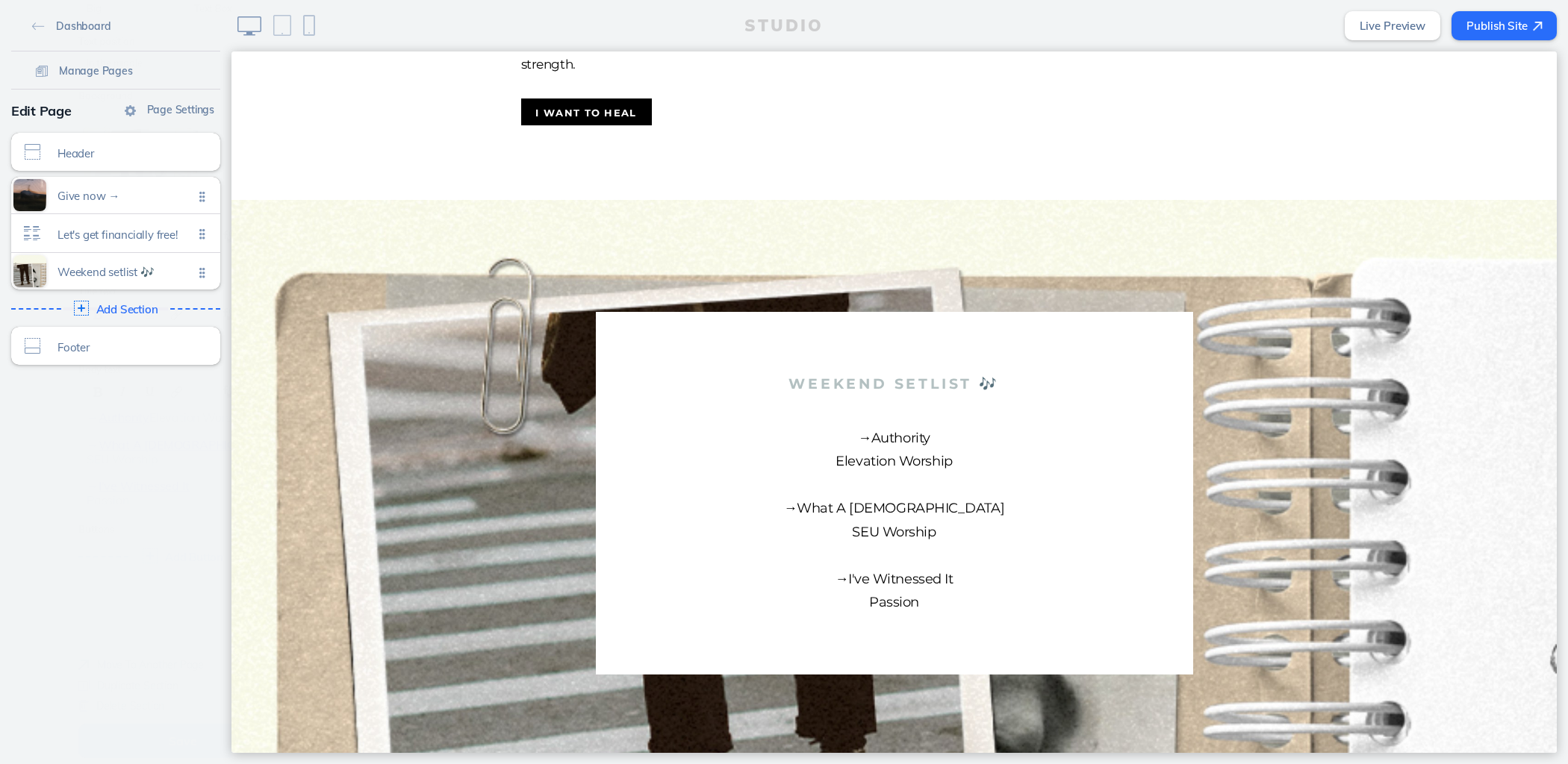
click at [145, 744] on div "Dashboard Manage Pages Page Settings Edit Page Header Click to edit Give now → …" at bounding box center [116, 382] width 231 height 764
click at [1517, 42] on div "STUDIO Live Preview Publish Site" at bounding box center [899, 26] width 1336 height 51
click at [1517, 27] on button "Publish Site" at bounding box center [1504, 26] width 105 height 29
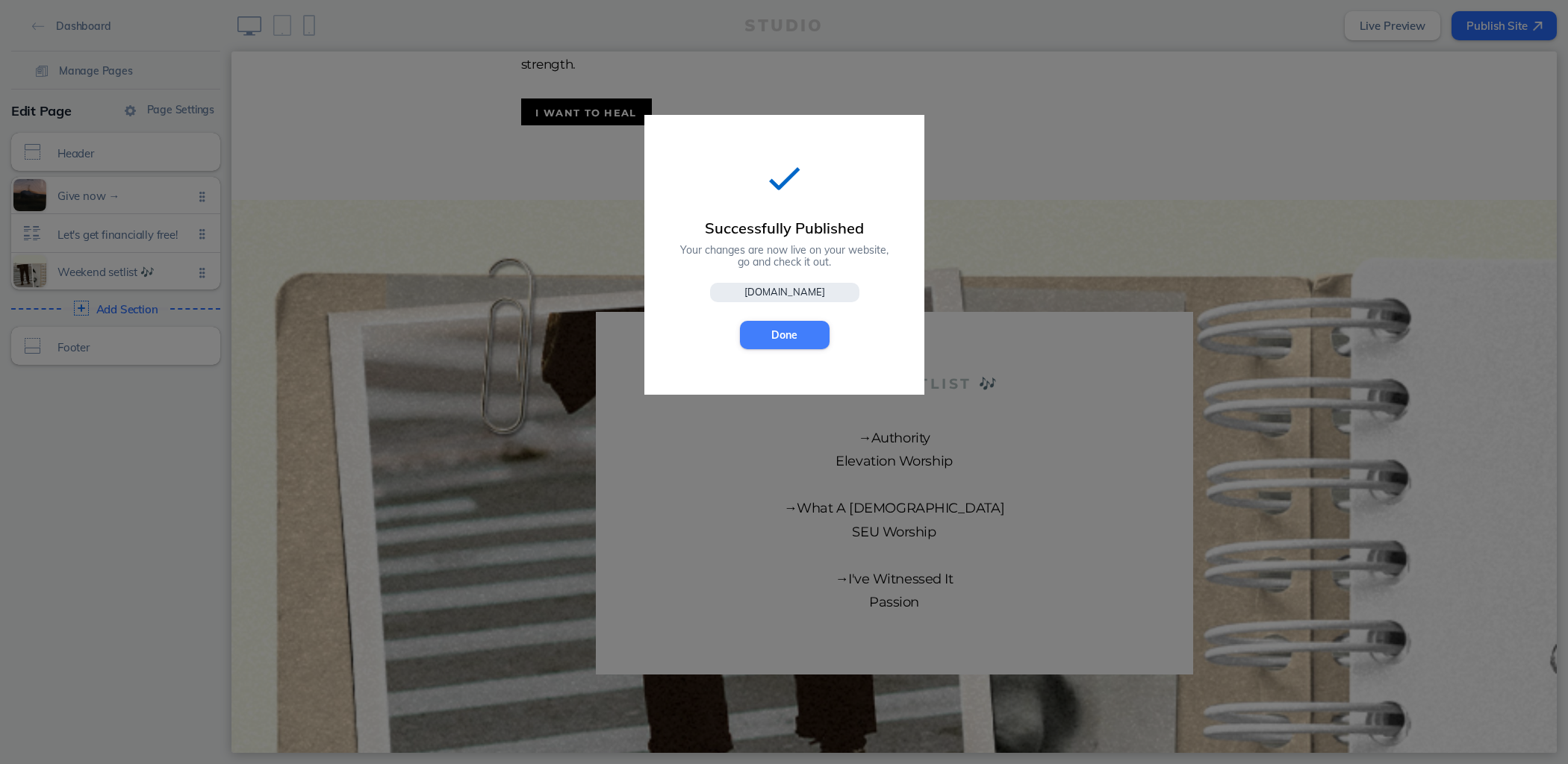
click at [799, 332] on button "Done" at bounding box center [784, 335] width 90 height 28
